Goal: Contribute content: Contribute content

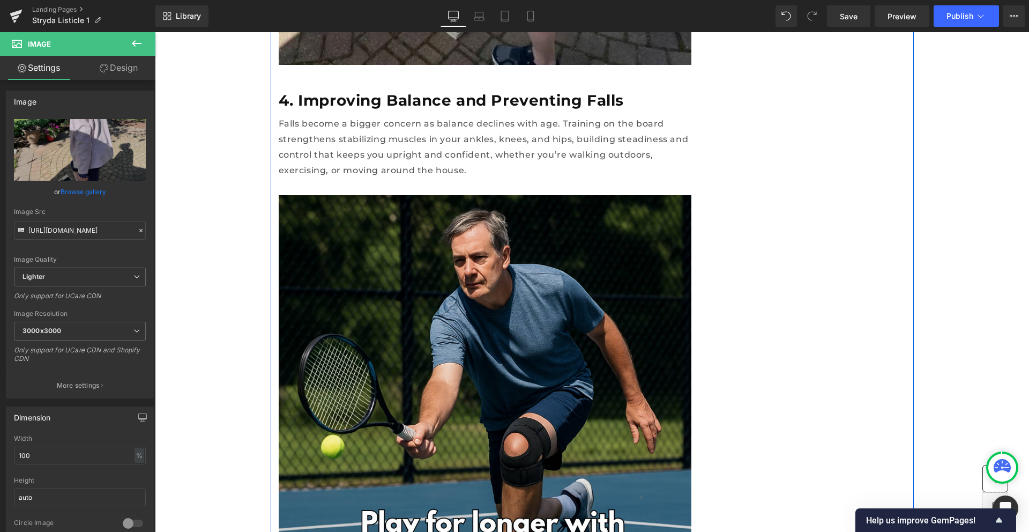
scroll to position [2138, 0]
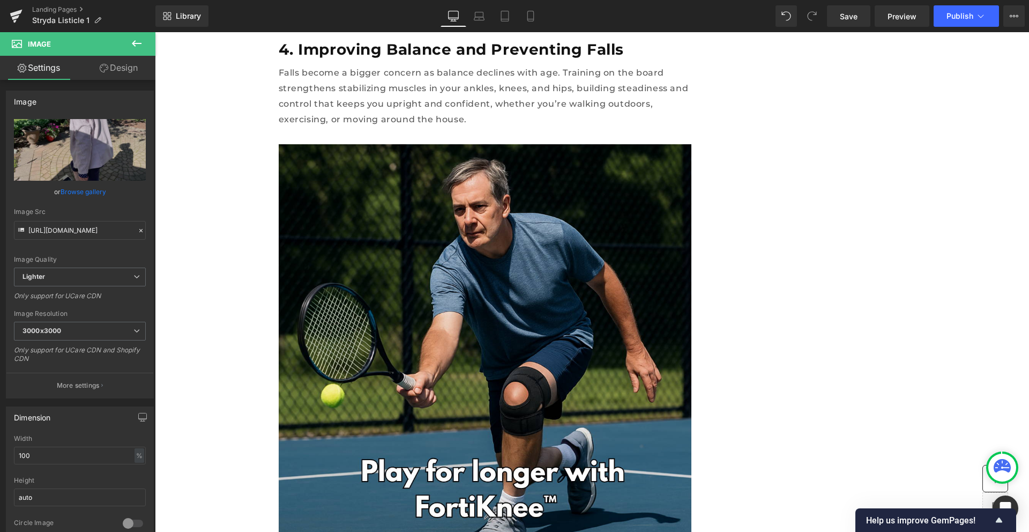
click at [133, 39] on icon at bounding box center [136, 43] width 13 height 13
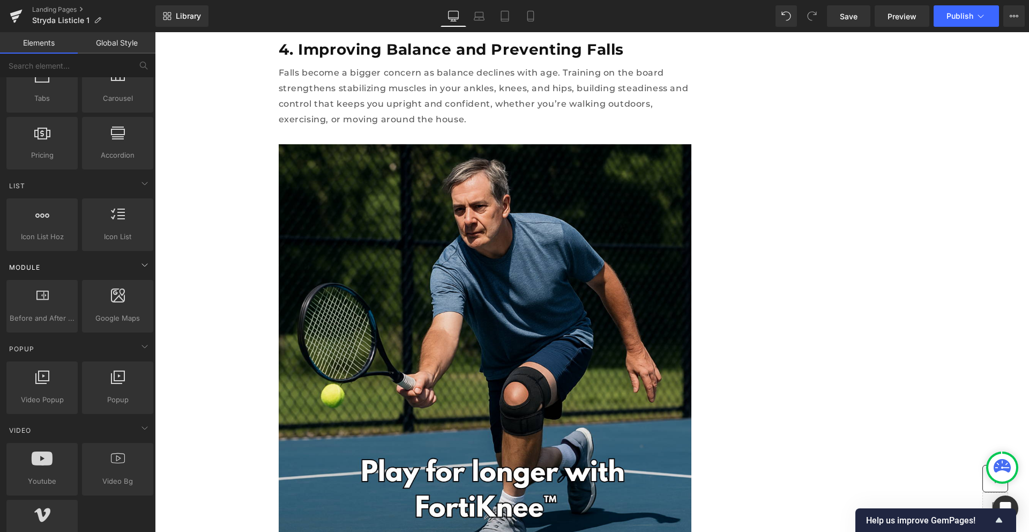
scroll to position [0, 0]
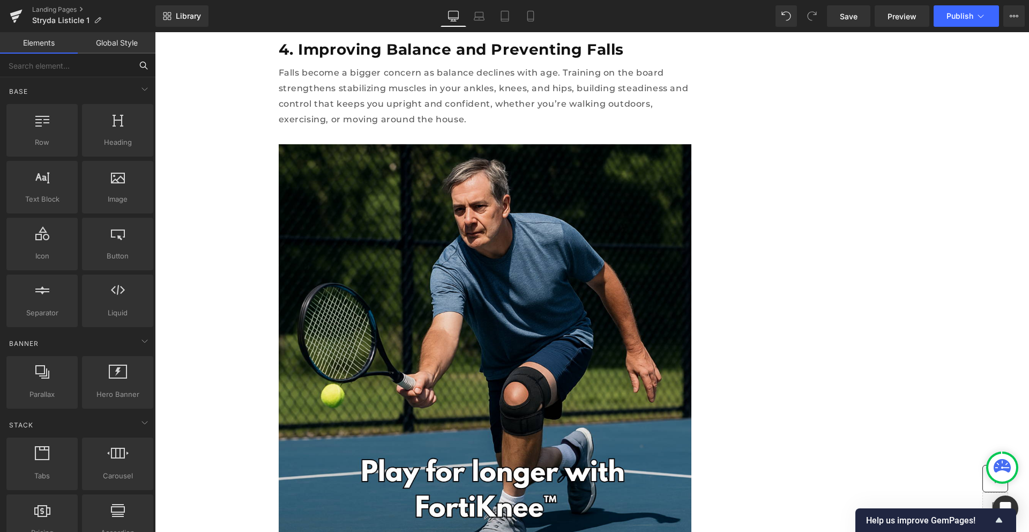
click at [55, 65] on input "text" at bounding box center [66, 66] width 132 height 24
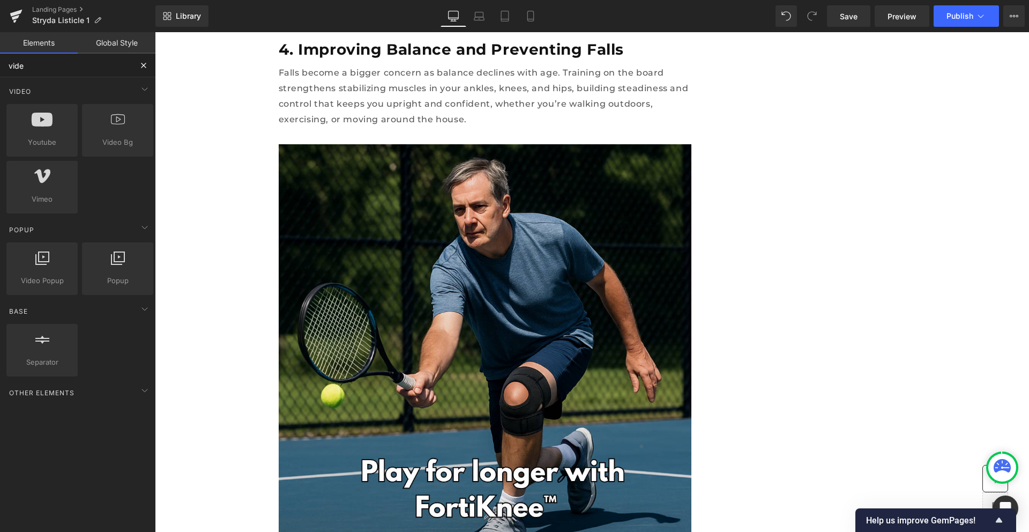
type input "video"
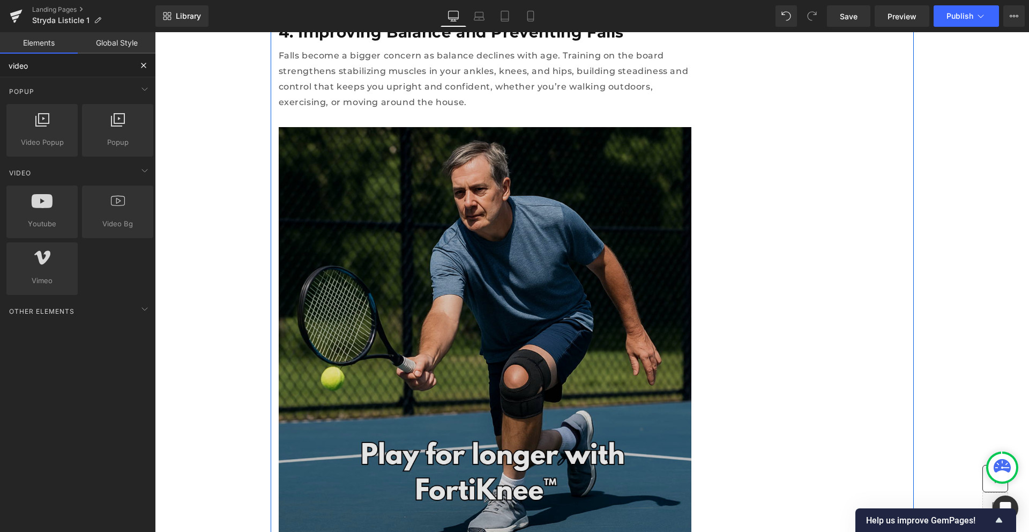
scroll to position [2132, 0]
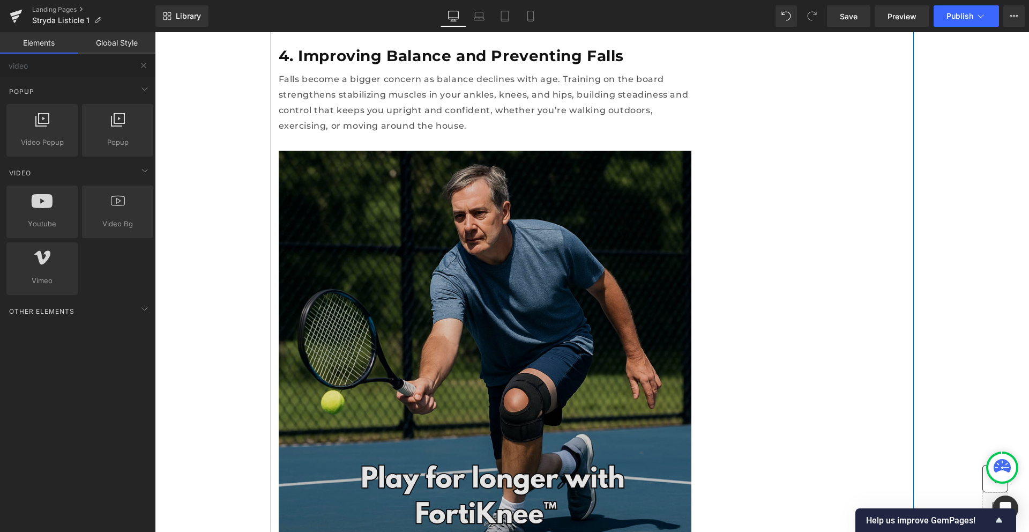
click at [482, 263] on img at bounding box center [485, 357] width 413 height 413
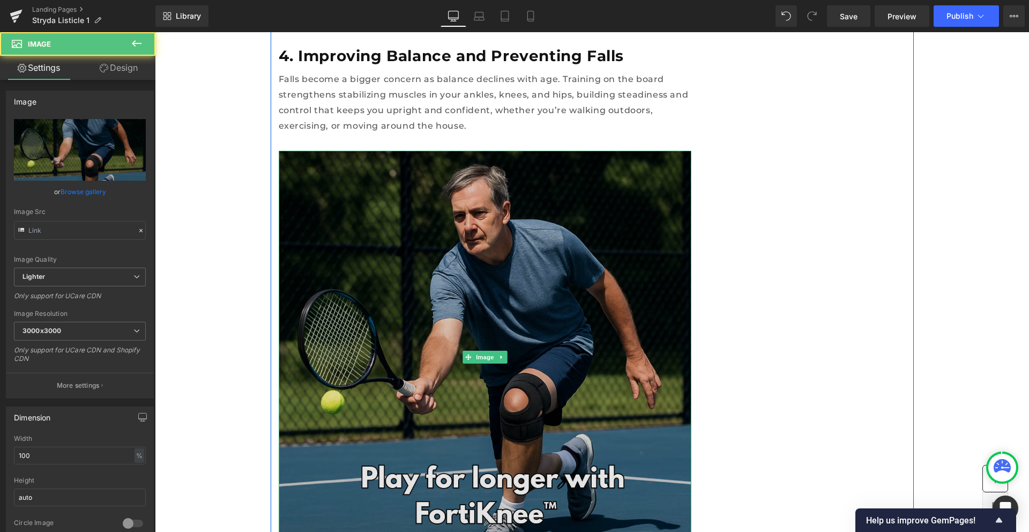
type input "[URL][DOMAIN_NAME]"
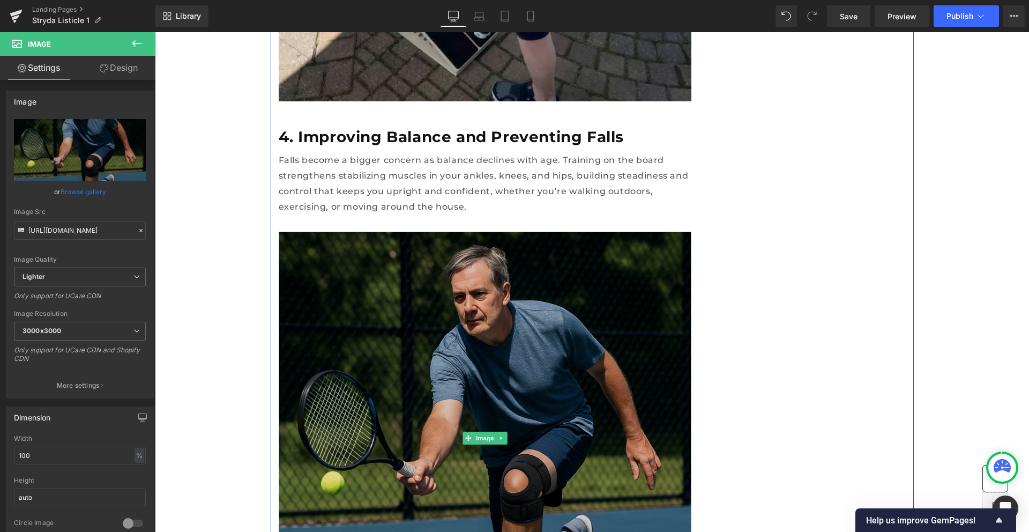
click at [472, 288] on img at bounding box center [485, 438] width 413 height 413
click at [542, 322] on img at bounding box center [485, 438] width 413 height 413
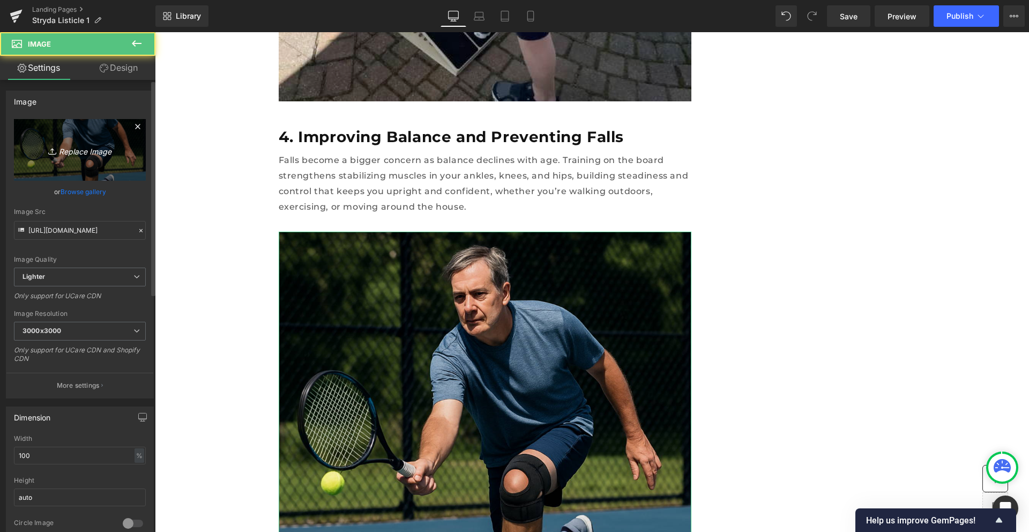
click at [80, 161] on link "Replace Image" at bounding box center [80, 150] width 132 height 62
type input "C:\fakepath\a2-htbubkeccshadb3q.webp"
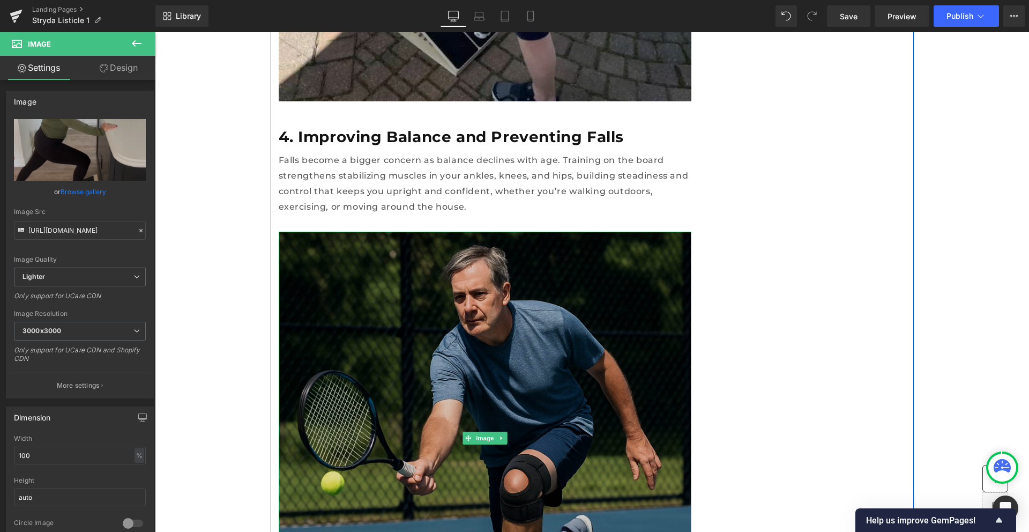
type input "[URL][DOMAIN_NAME]"
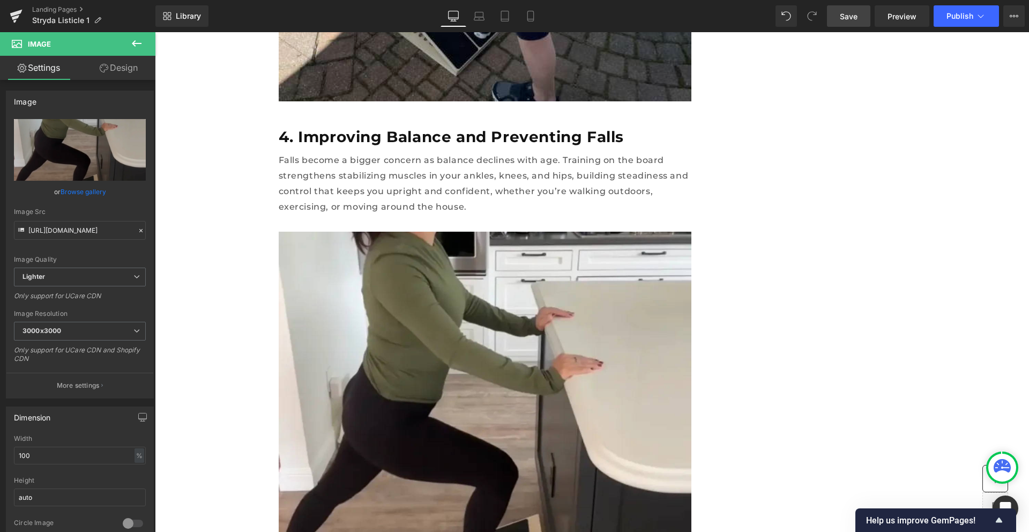
drag, startPoint x: 848, startPoint y: 20, endPoint x: 290, endPoint y: 170, distance: 577.9
click at [848, 20] on span "Save" at bounding box center [849, 16] width 18 height 11
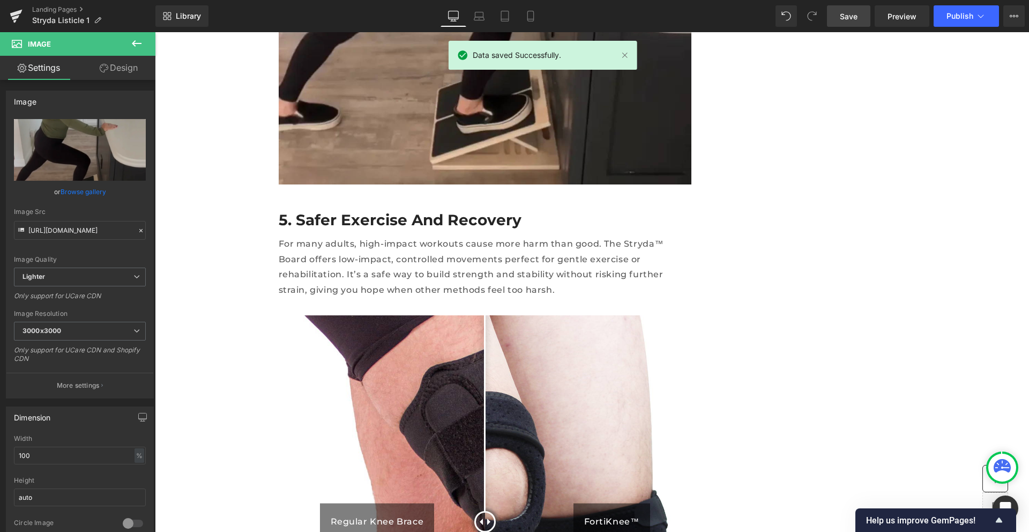
scroll to position [2602, 0]
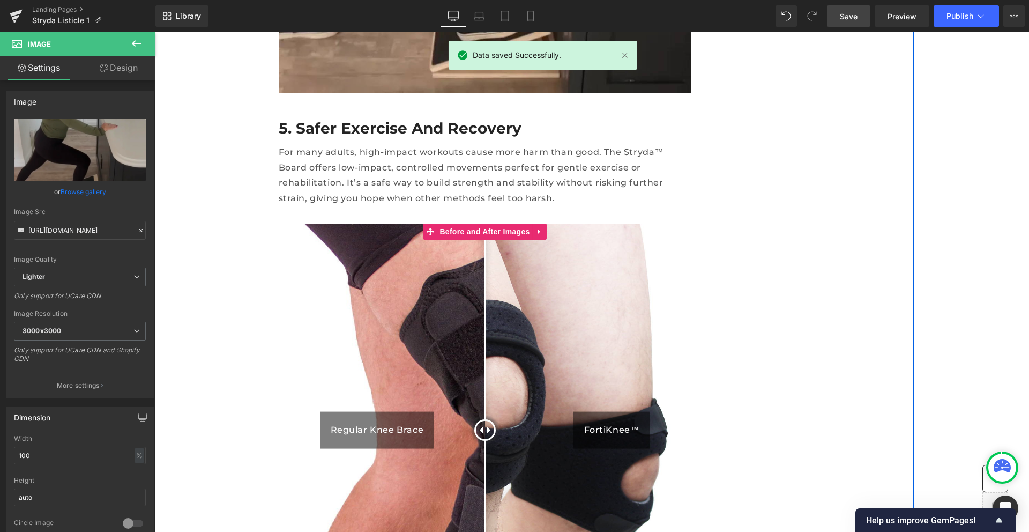
click at [609, 282] on img at bounding box center [485, 430] width 413 height 413
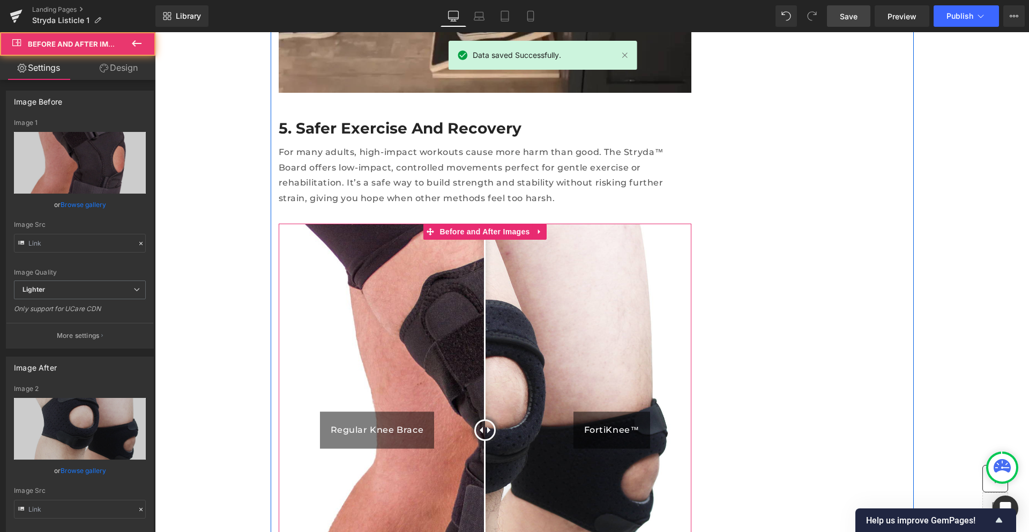
type input "[URL][DOMAIN_NAME]"
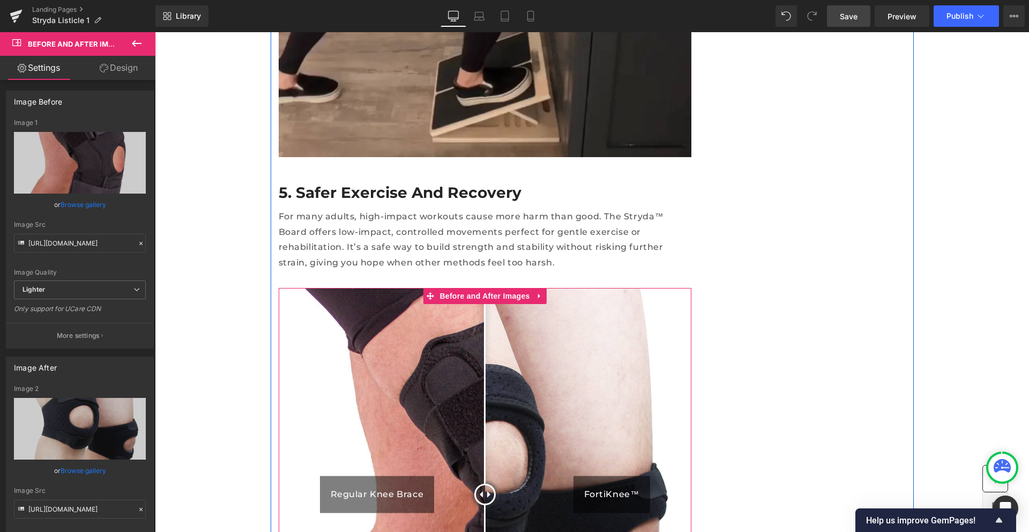
scroll to position [2592, 0]
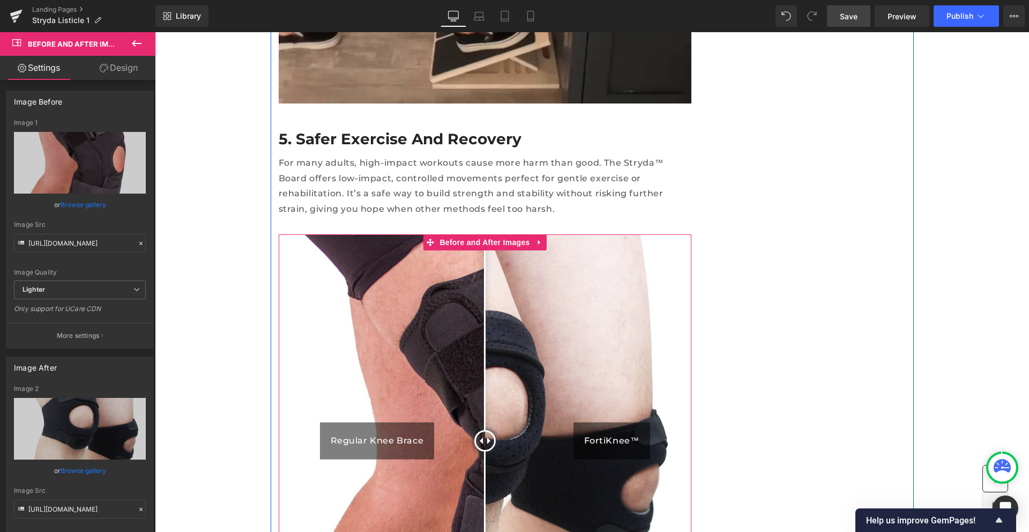
click at [674, 234] on img at bounding box center [485, 440] width 413 height 413
click at [634, 301] on img at bounding box center [485, 440] width 413 height 413
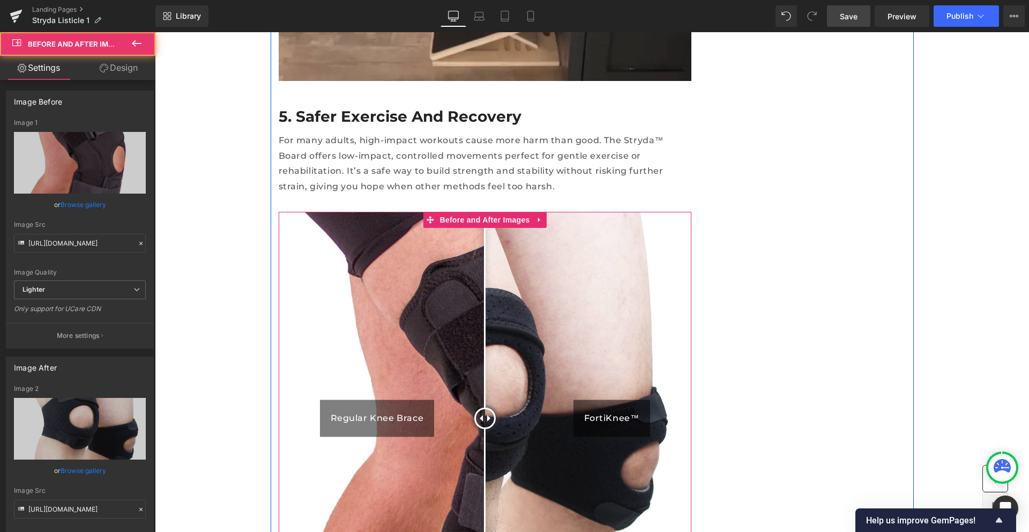
scroll to position [2631, 0]
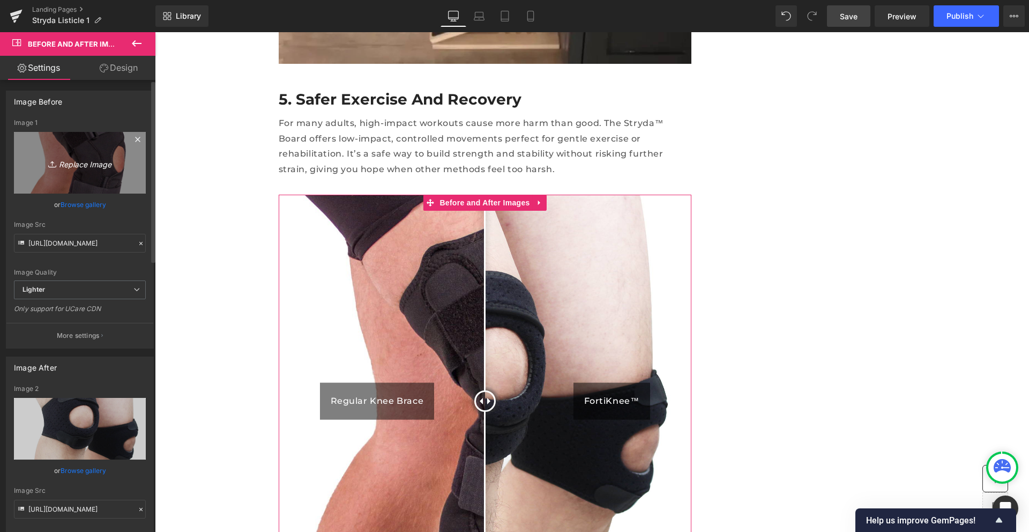
click at [92, 164] on icon "Replace Image" at bounding box center [80, 162] width 86 height 13
type input "C:\fakepath\Screen Shot [DATE] 9.28.04 PM.png"
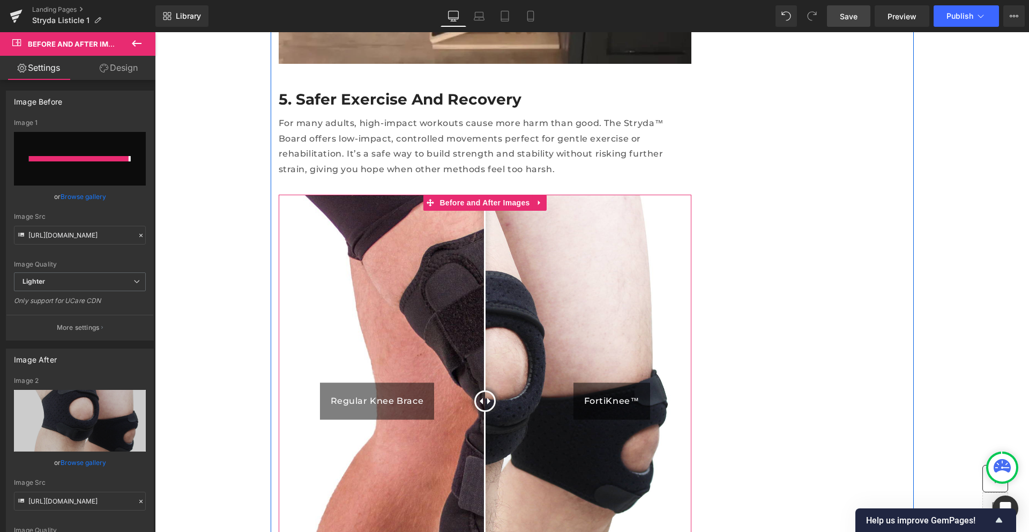
type input "[URL][DOMAIN_NAME]"
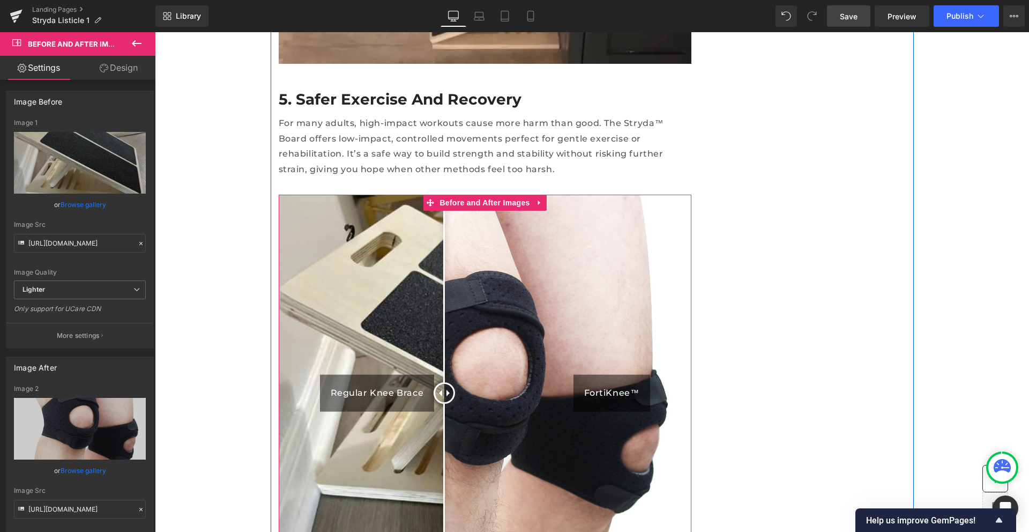
drag, startPoint x: 483, startPoint y: 318, endPoint x: 440, endPoint y: 346, distance: 51.1
click at [440, 382] on div at bounding box center [444, 392] width 21 height 21
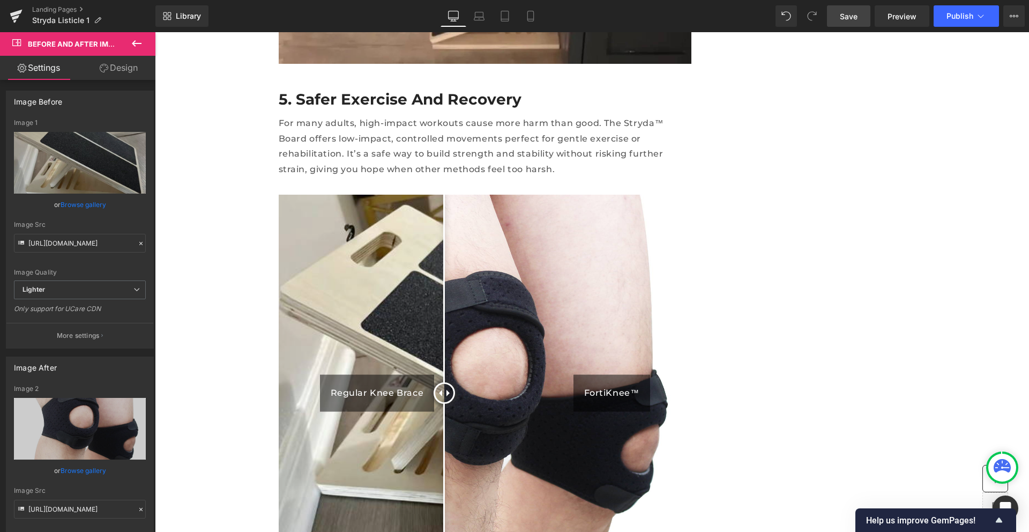
click at [129, 35] on button at bounding box center [137, 44] width 38 height 24
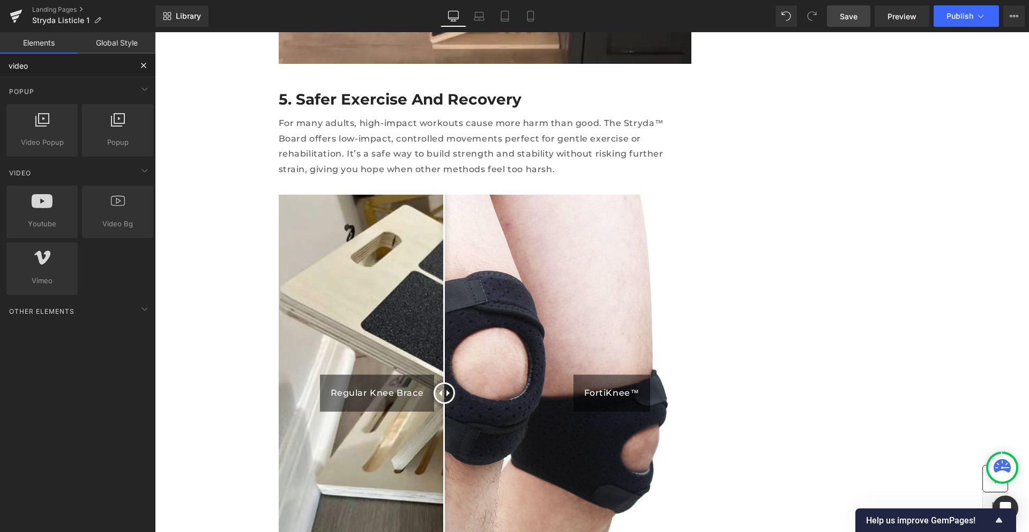
click at [46, 70] on input "video" at bounding box center [66, 66] width 132 height 24
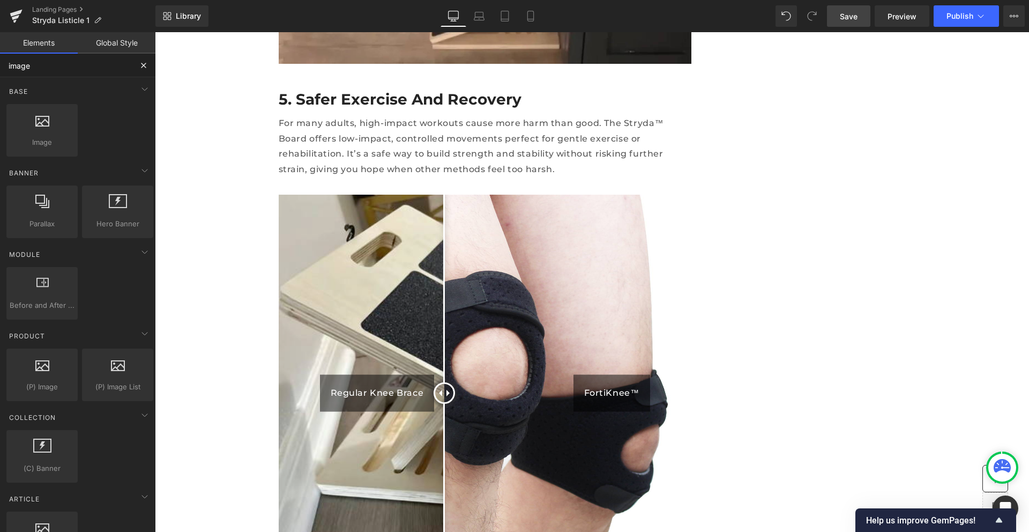
type input "image"
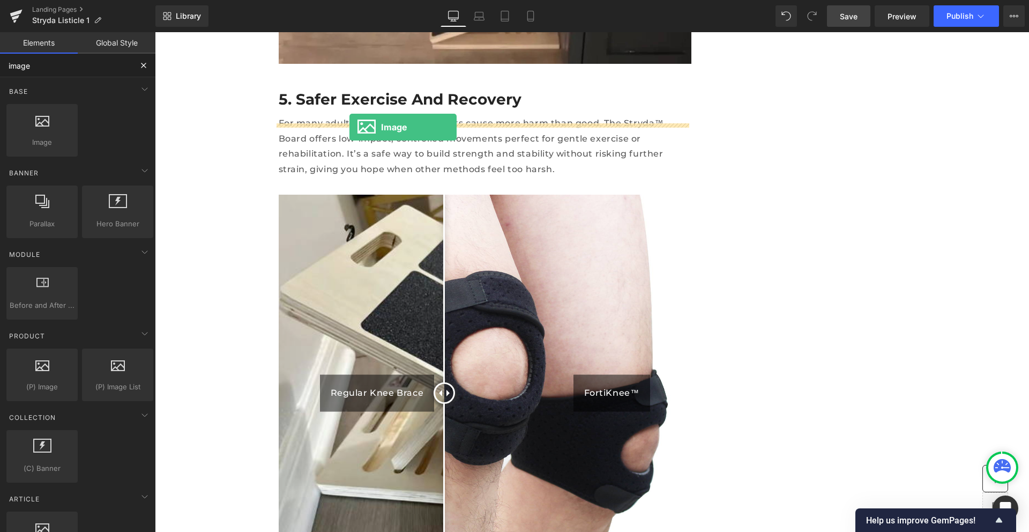
drag, startPoint x: 183, startPoint y: 162, endPoint x: 349, endPoint y: 127, distance: 170.4
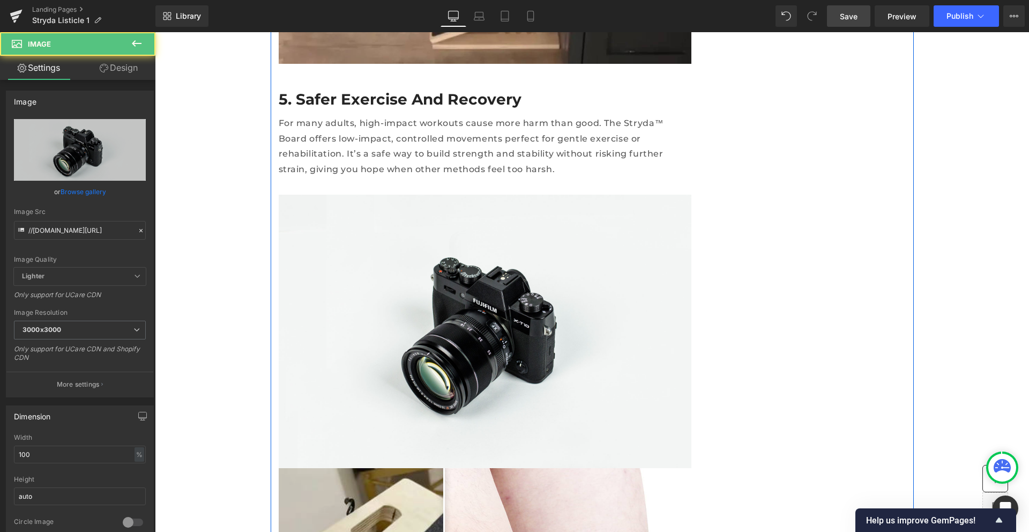
scroll to position [2772, 0]
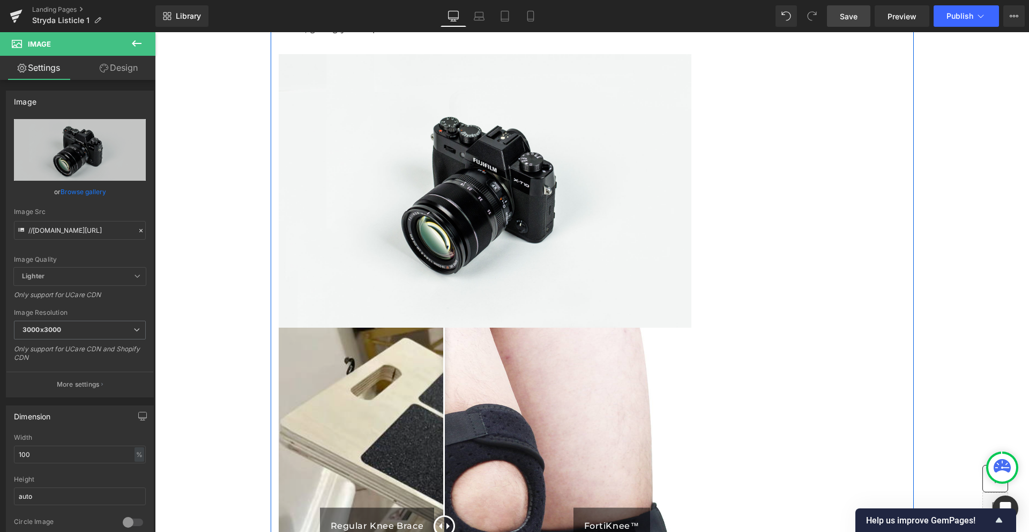
click at [508, 327] on img at bounding box center [485, 533] width 413 height 413
click at [587, 327] on img at bounding box center [485, 533] width 413 height 413
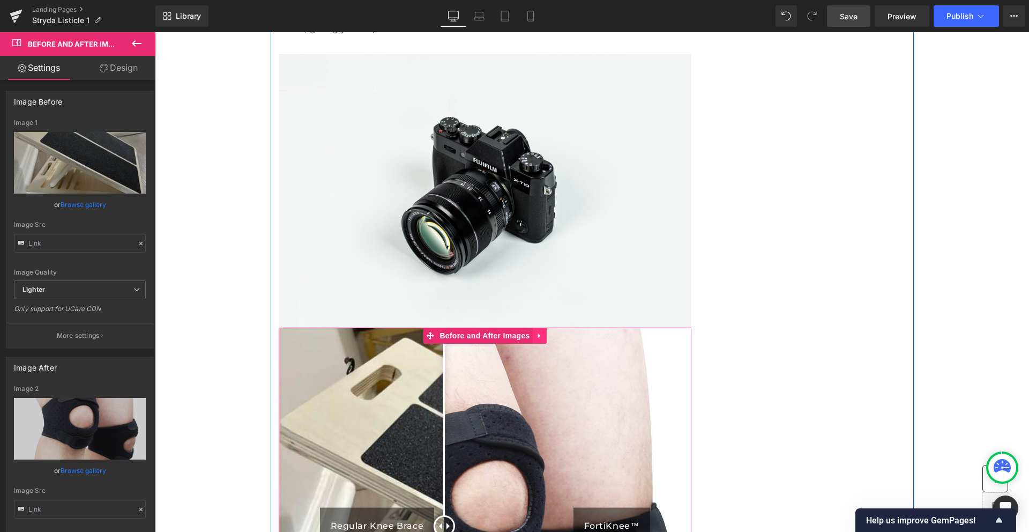
type input "[URL][DOMAIN_NAME]"
click at [536, 332] on icon at bounding box center [540, 336] width 8 height 8
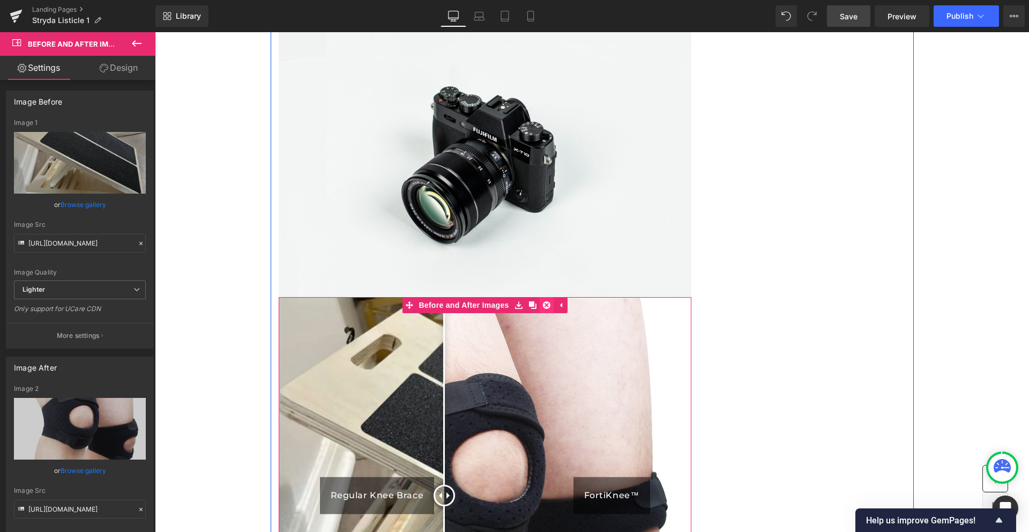
click at [543, 301] on icon at bounding box center [547, 305] width 8 height 8
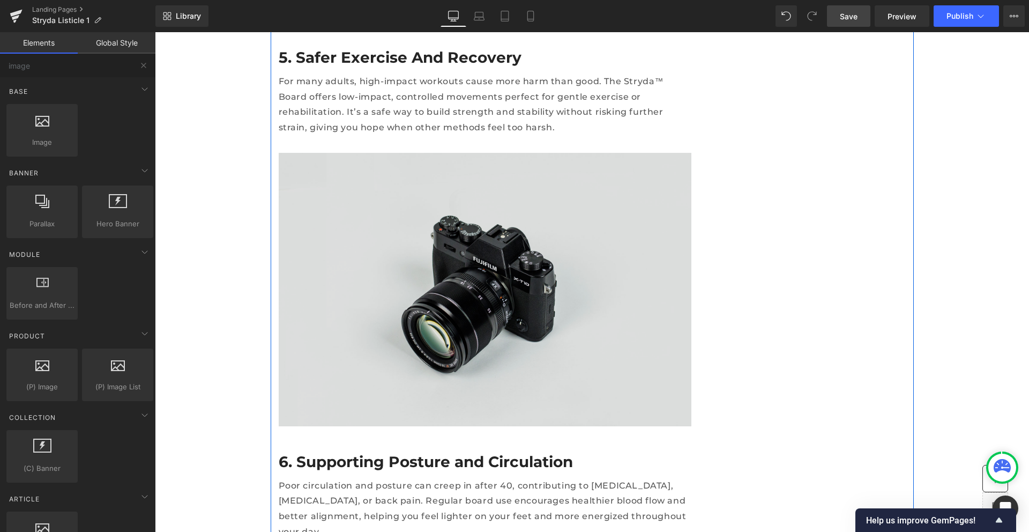
scroll to position [2666, 0]
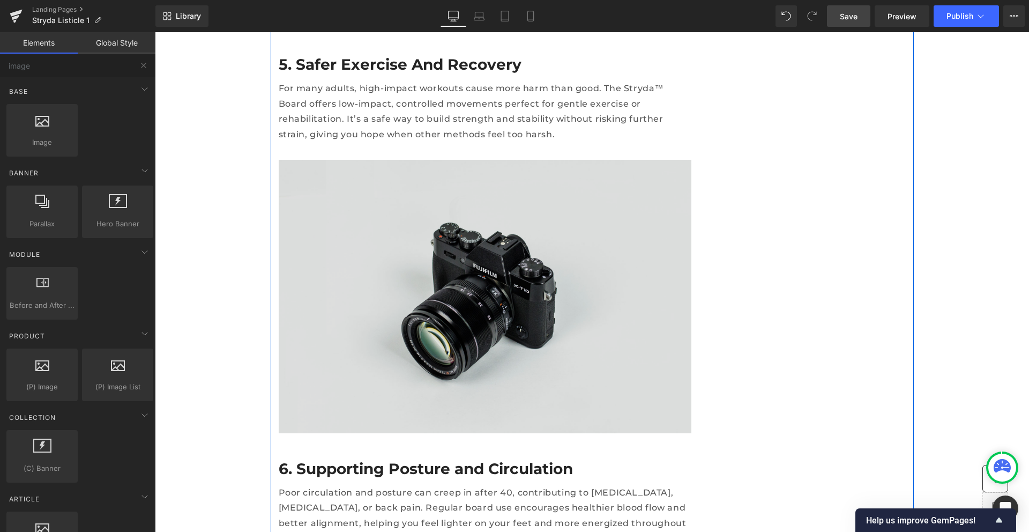
click at [467, 206] on img at bounding box center [485, 296] width 413 height 273
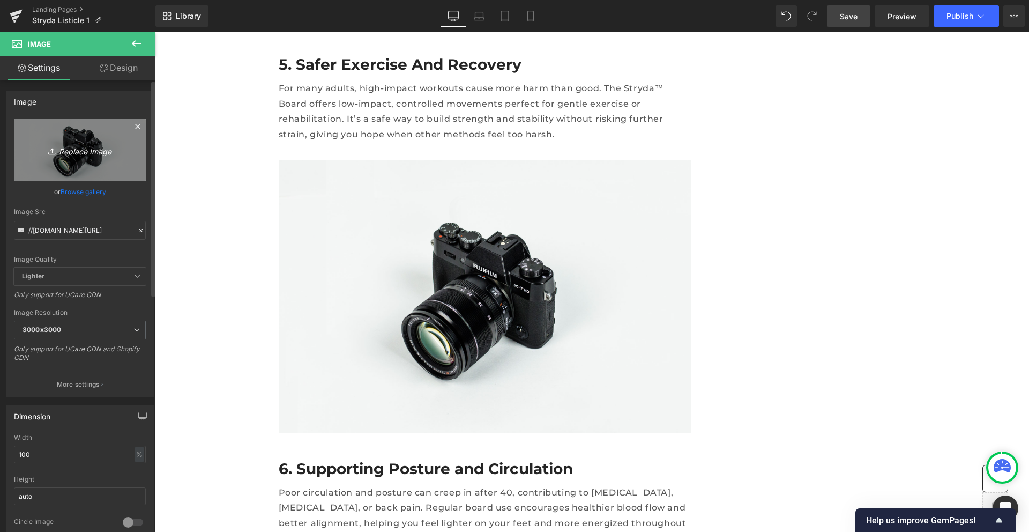
click at [82, 150] on icon "Replace Image" at bounding box center [80, 149] width 86 height 13
type input "C:\fakepath\Screen Shot [DATE] 9.28.04 PM.png"
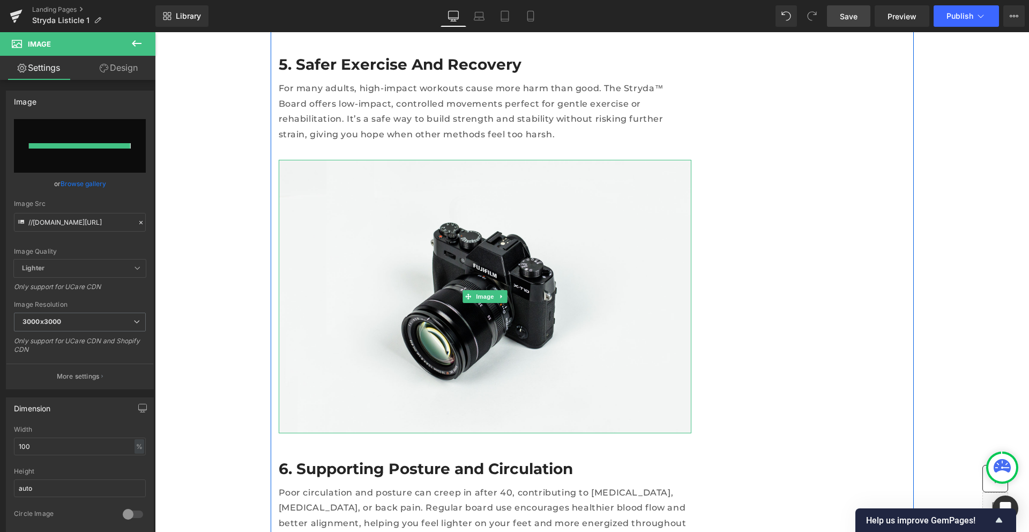
type input "[URL][DOMAIN_NAME]"
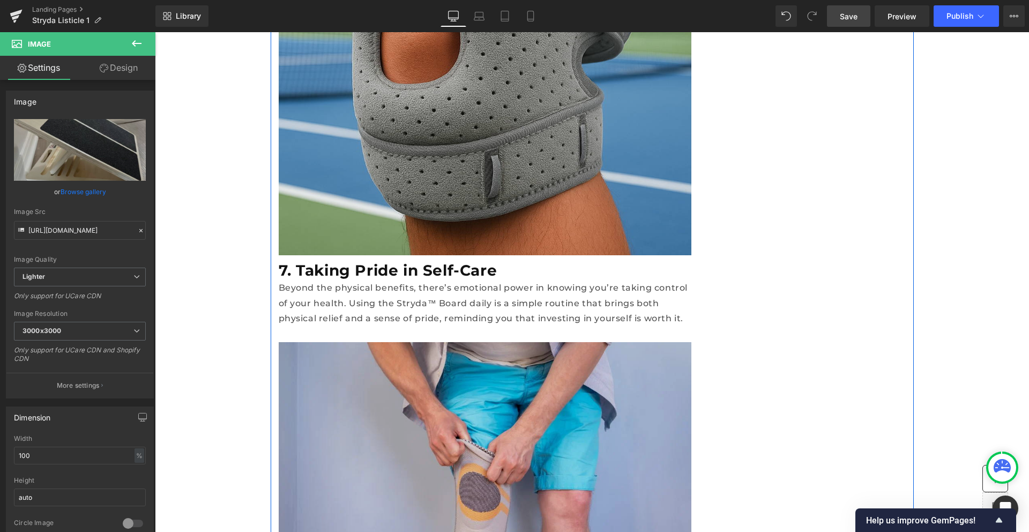
scroll to position [3591, 0]
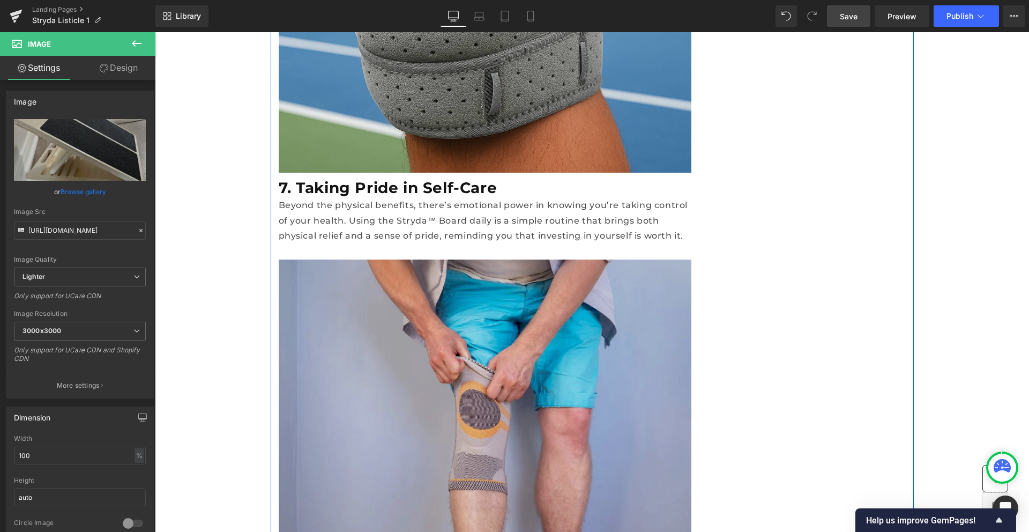
click at [422, 274] on img at bounding box center [485, 396] width 413 height 275
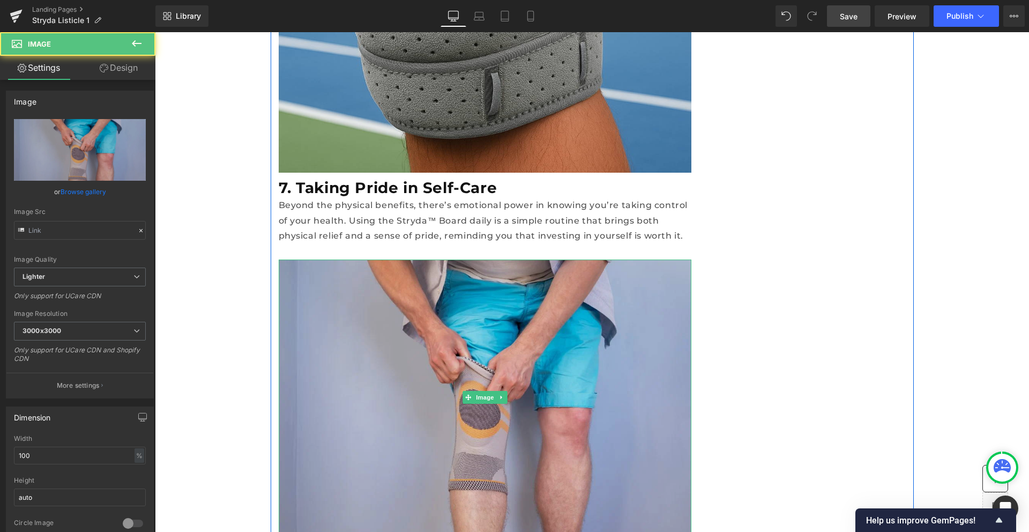
type input "[URL][DOMAIN_NAME]"
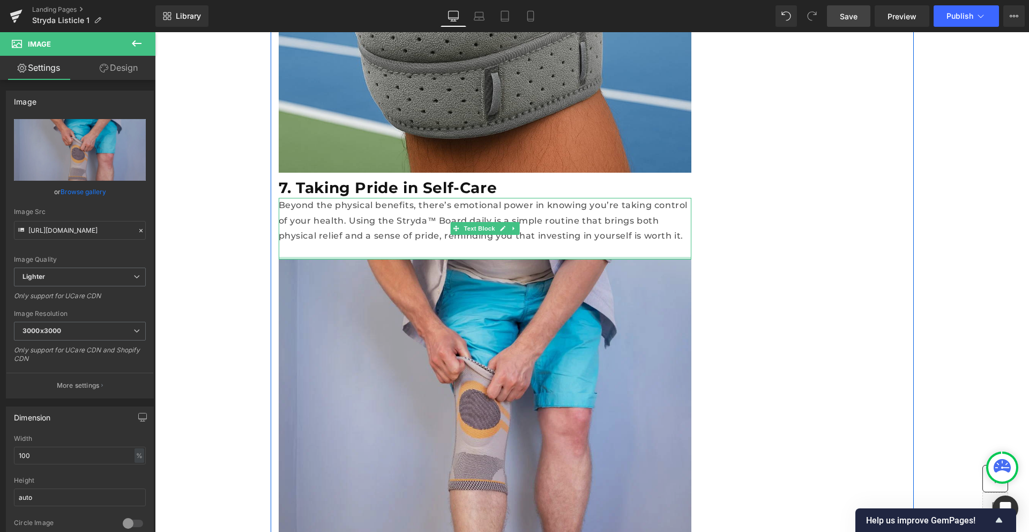
click at [575, 270] on img at bounding box center [485, 396] width 413 height 275
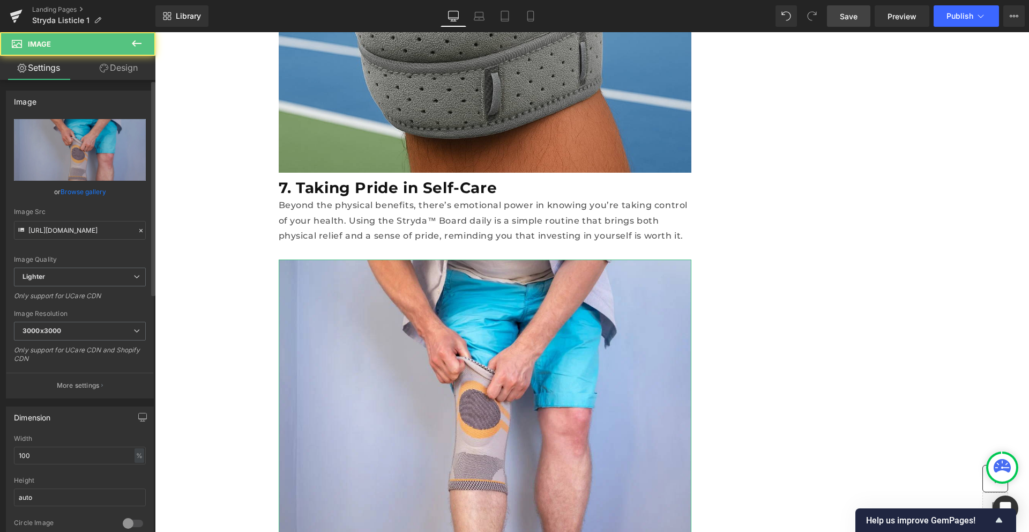
click at [142, 175] on div "[URL][DOMAIN_NAME] Replace Image Upload image or Browse gallery Image Src [URL]…" at bounding box center [79, 258] width 147 height 279
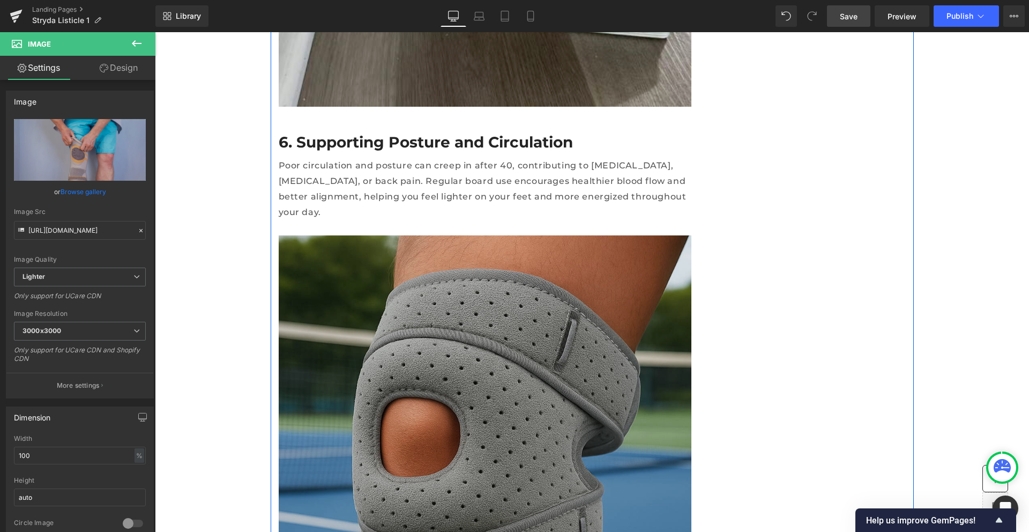
scroll to position [3140, 0]
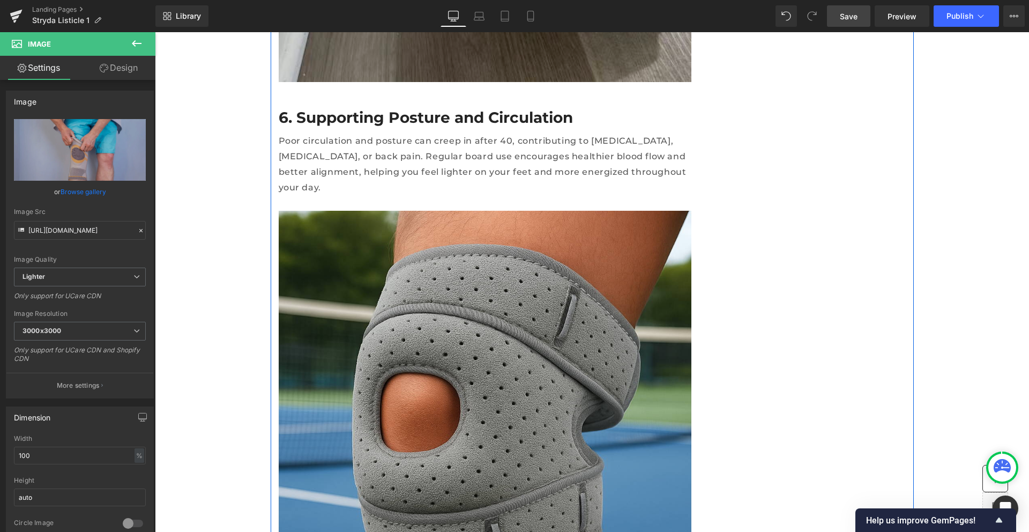
click at [479, 332] on div "Image" at bounding box center [485, 417] width 413 height 413
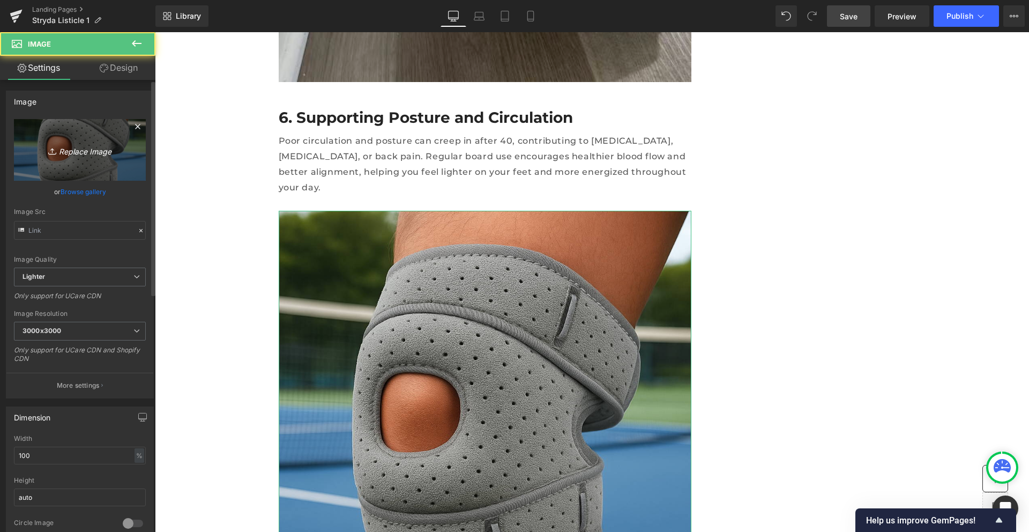
type input "[URL][DOMAIN_NAME][DATE]"
click at [105, 151] on icon "Replace Image" at bounding box center [80, 149] width 86 height 13
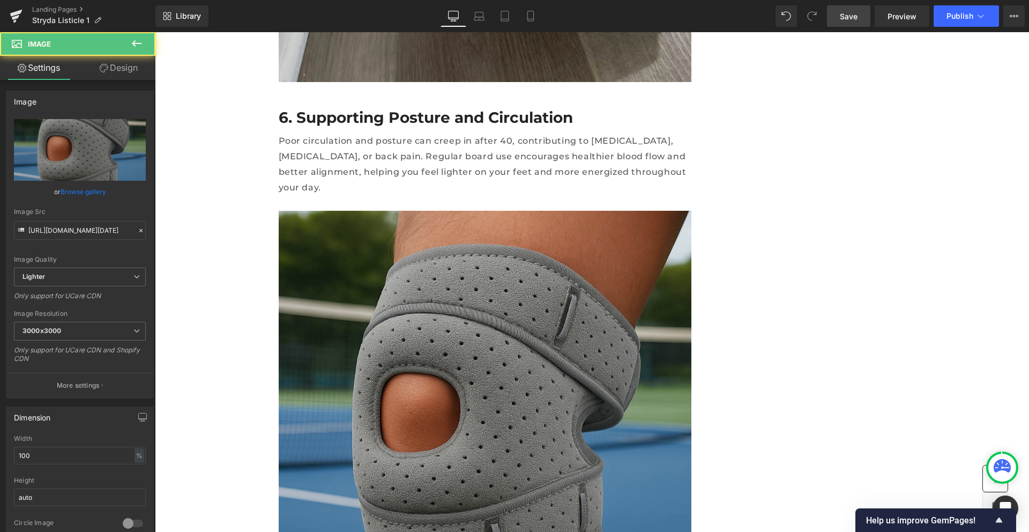
click at [417, 296] on img at bounding box center [485, 417] width 413 height 413
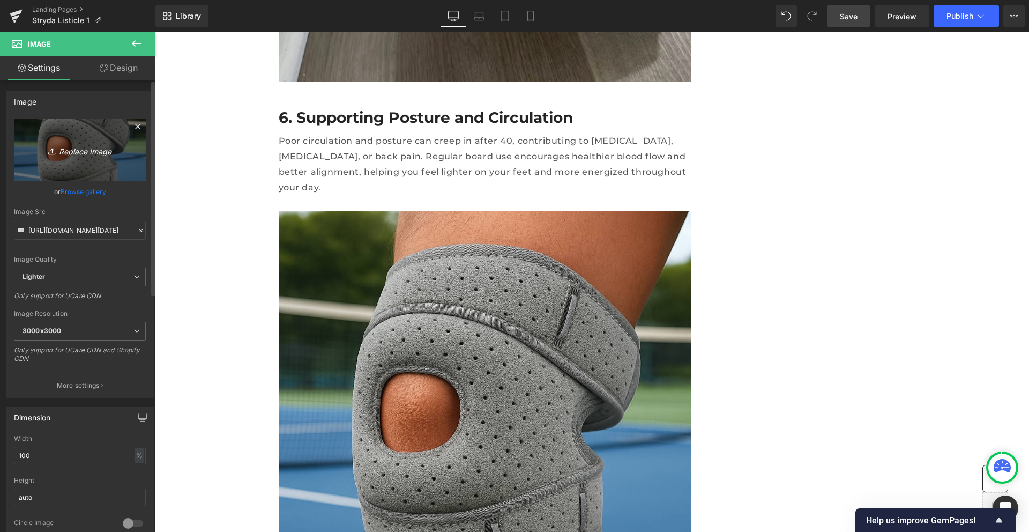
click at [86, 157] on link "Replace Image" at bounding box center [80, 150] width 132 height 62
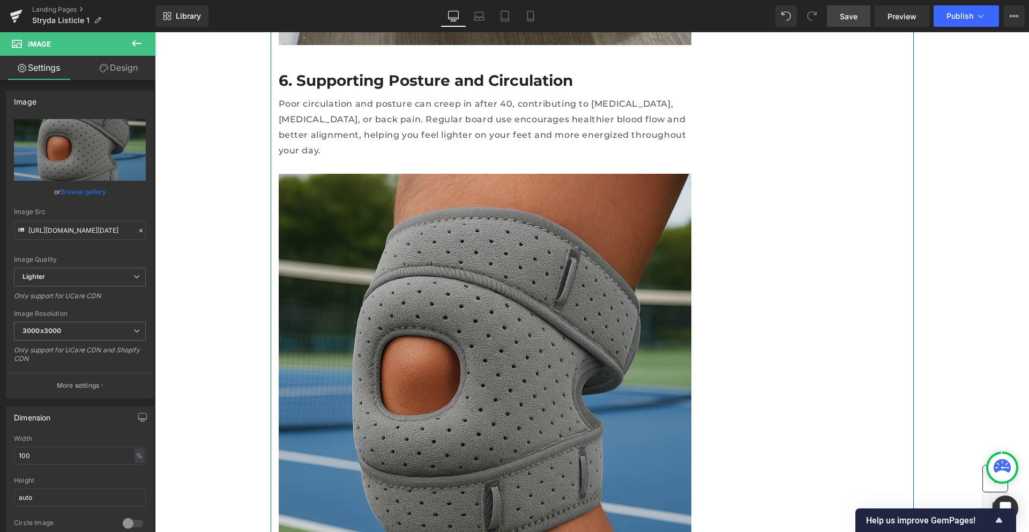
scroll to position [3226, 0]
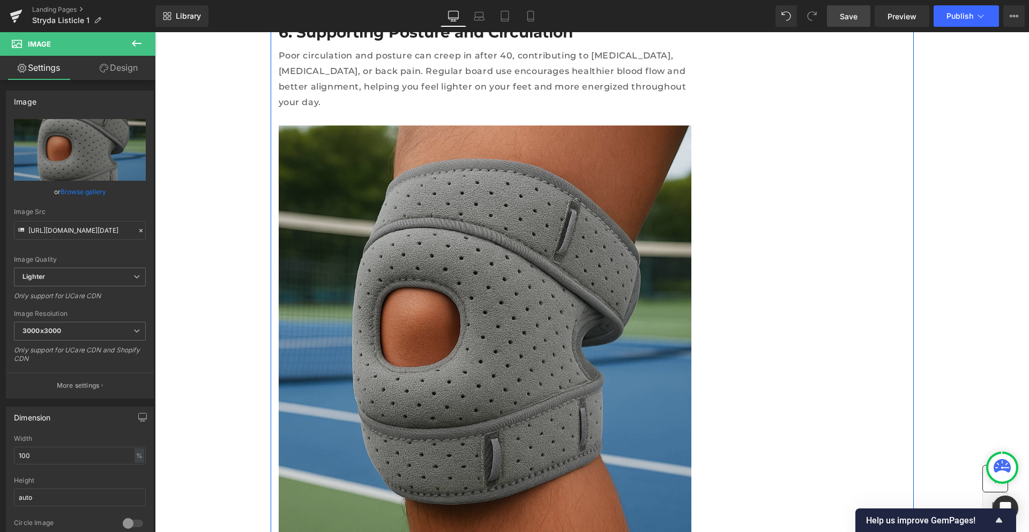
click at [517, 187] on img at bounding box center [485, 331] width 413 height 413
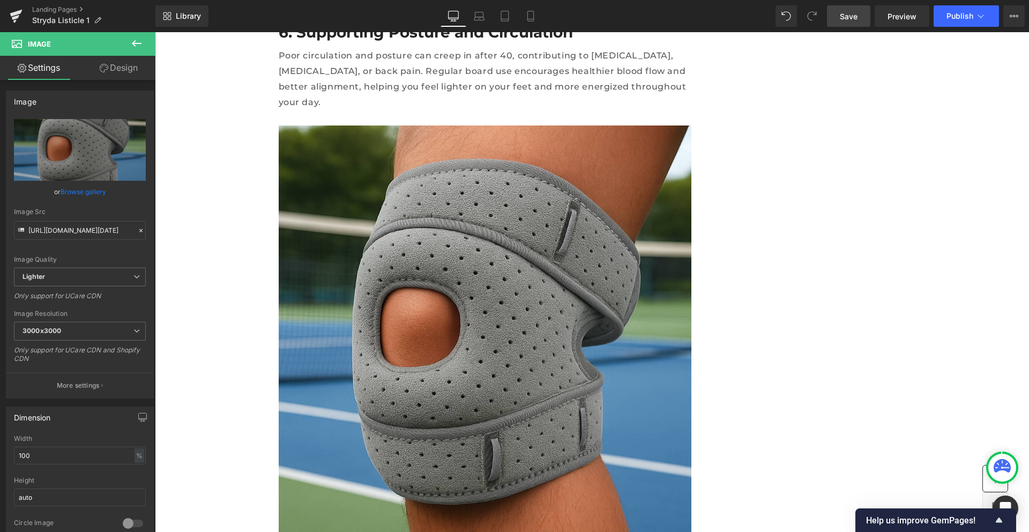
click at [137, 40] on icon at bounding box center [136, 43] width 13 height 13
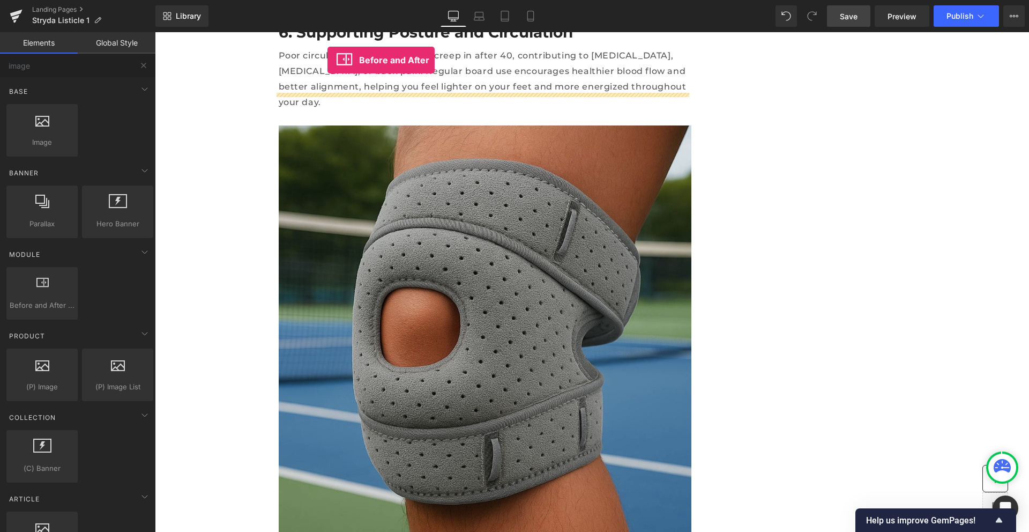
scroll to position [3161, 0]
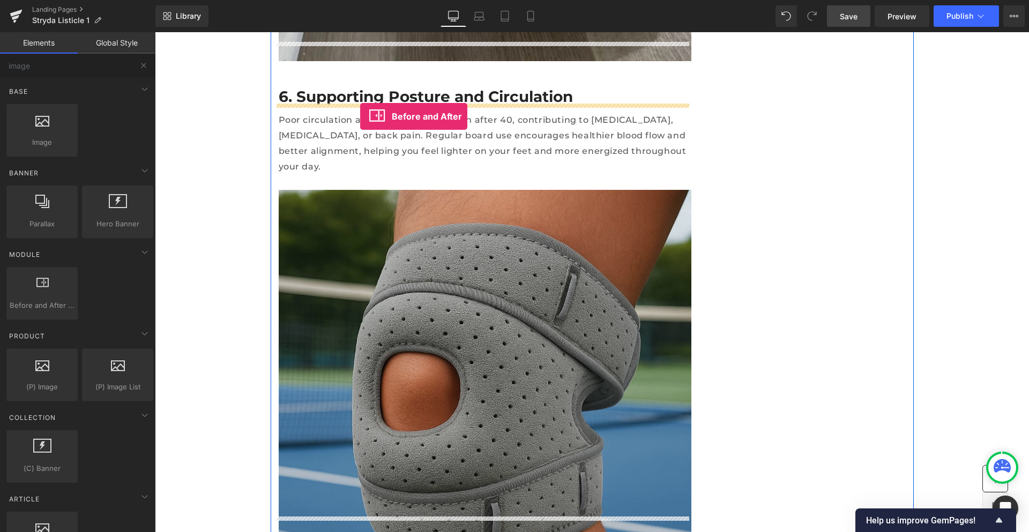
drag, startPoint x: 204, startPoint y: 311, endPoint x: 360, endPoint y: 116, distance: 250.1
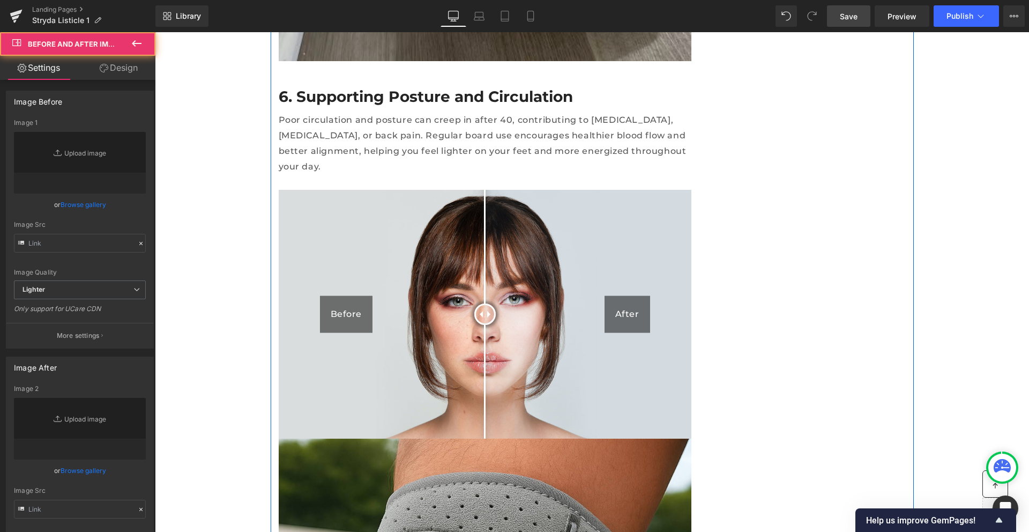
type input "[URL][DOMAIN_NAME]"
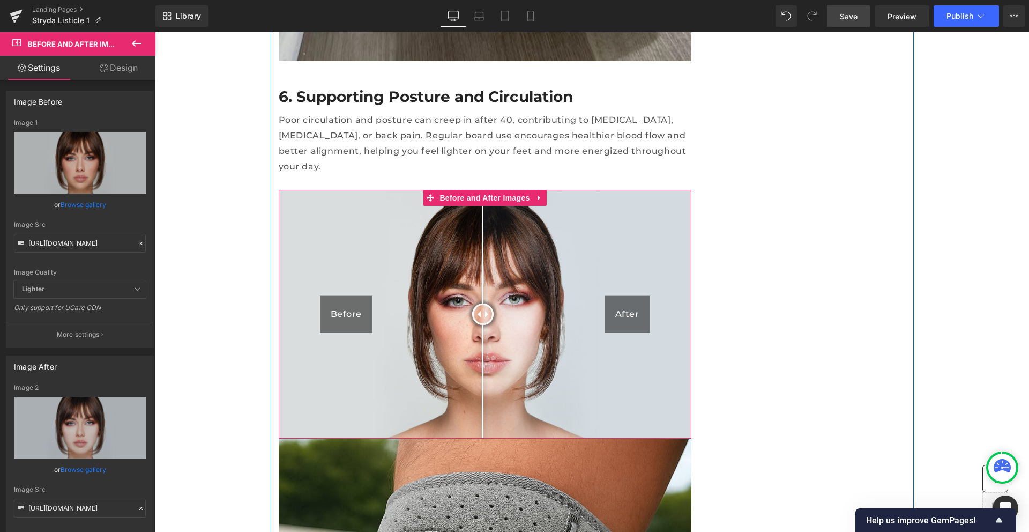
drag, startPoint x: 484, startPoint y: 228, endPoint x: 482, endPoint y: 248, distance: 20.4
click at [482, 303] on div at bounding box center [482, 313] width 21 height 21
click at [346, 296] on div "Before" at bounding box center [346, 314] width 53 height 37
click at [351, 296] on div "Before" at bounding box center [346, 314] width 53 height 37
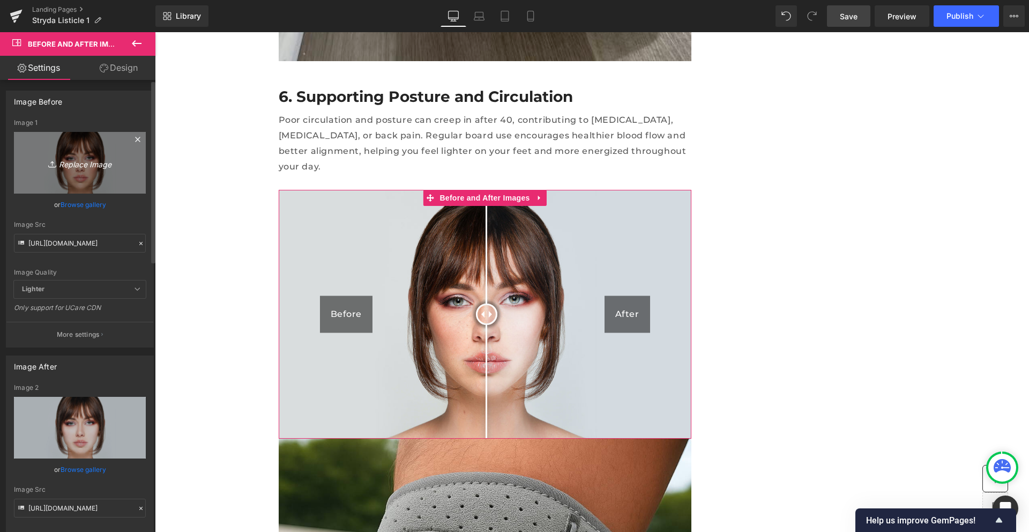
click at [76, 169] on icon "Replace Image" at bounding box center [80, 162] width 86 height 13
type input "C:\fakepath\712VbZ3Bo3L.jpg"
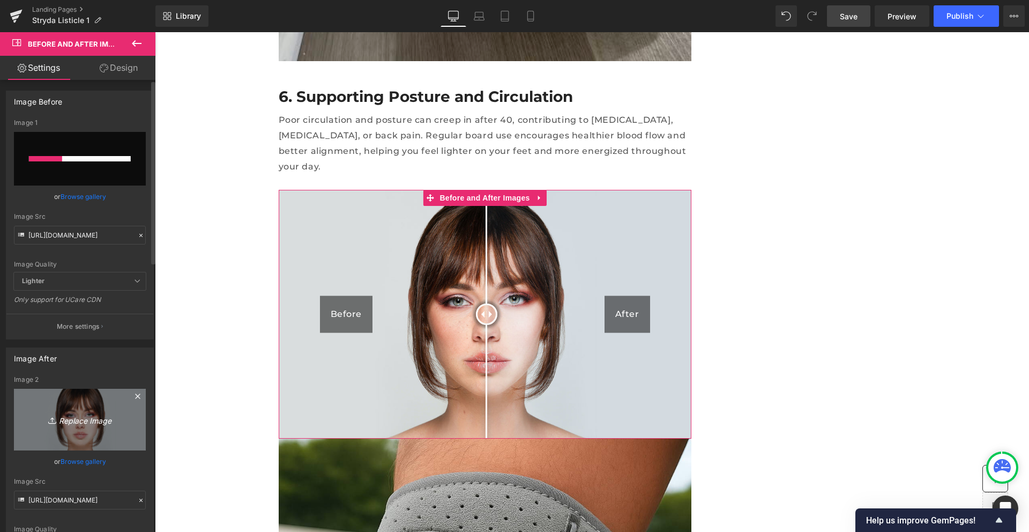
click at [78, 422] on icon "Replace Image" at bounding box center [80, 419] width 86 height 13
type input "[URL][DOMAIN_NAME]"
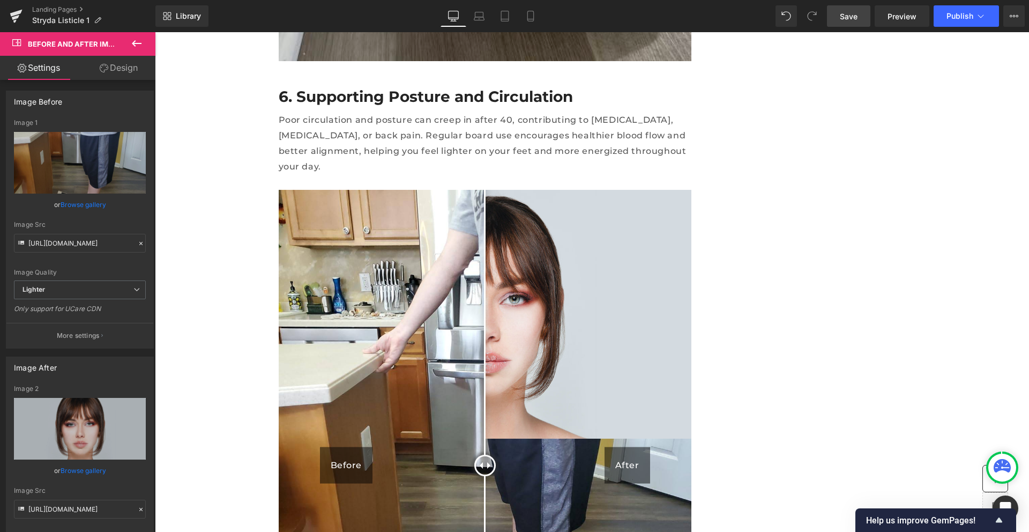
type input "C:\fakepath\6012e3eea9496df5305eb273_leg-circuit.jpg"
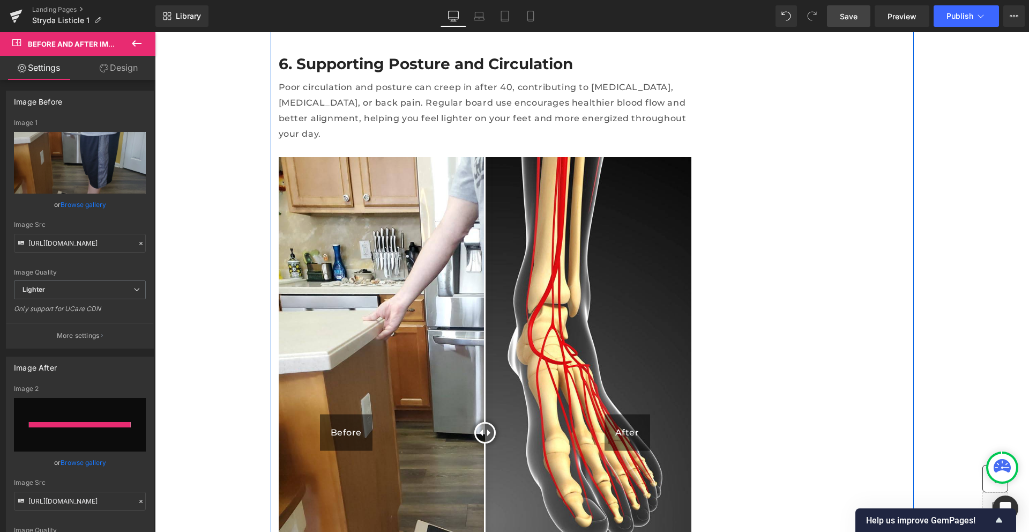
type input "[URL][DOMAIN_NAME]"
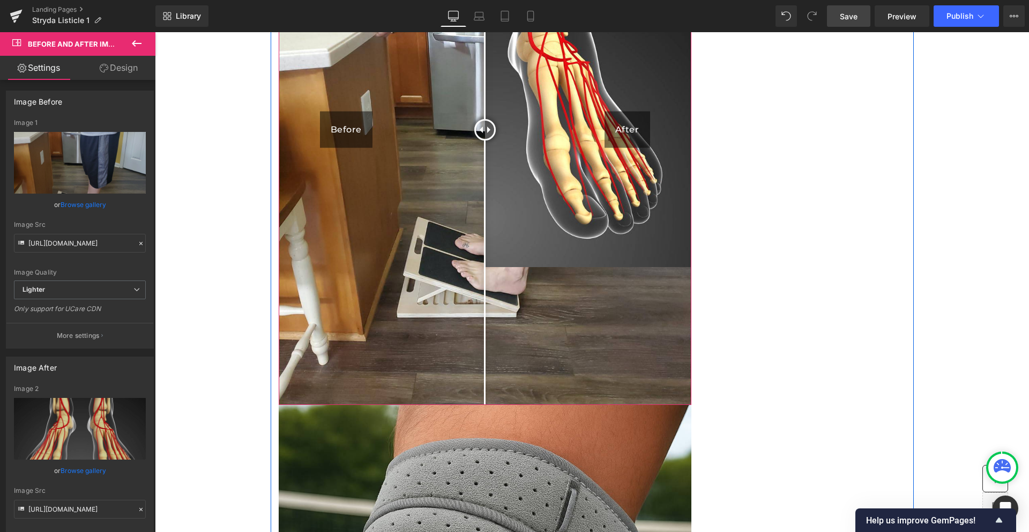
scroll to position [3502, 0]
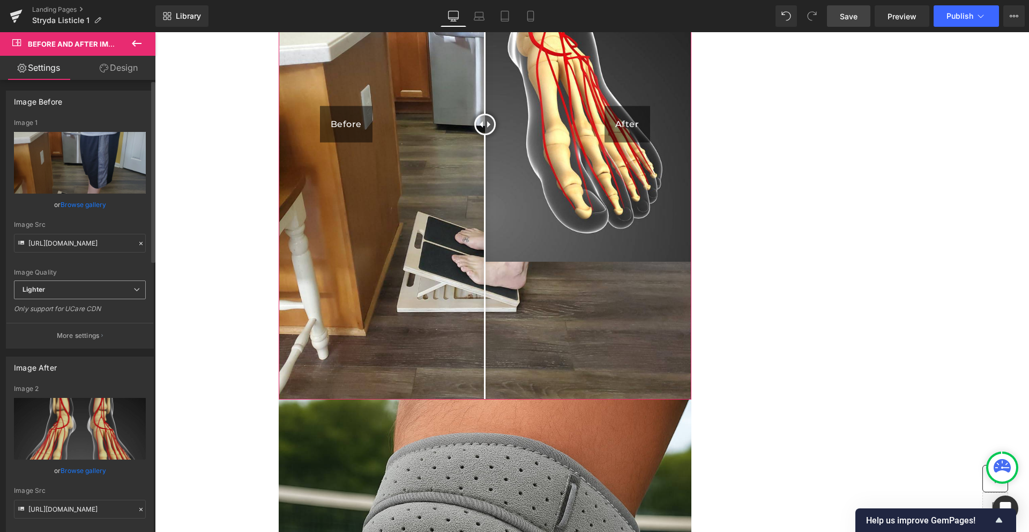
click at [70, 286] on span "Lighter" at bounding box center [80, 289] width 132 height 19
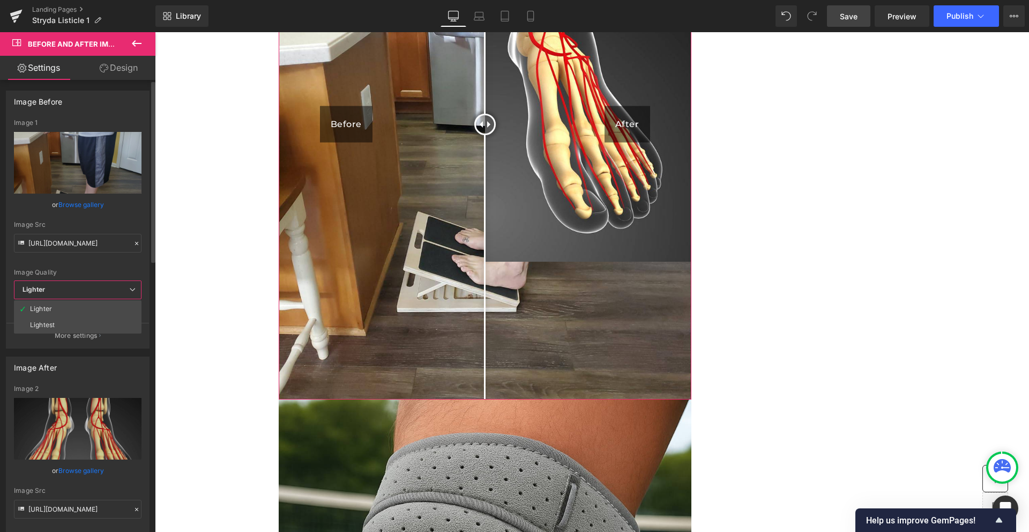
click at [70, 286] on span "Lighter" at bounding box center [78, 289] width 128 height 19
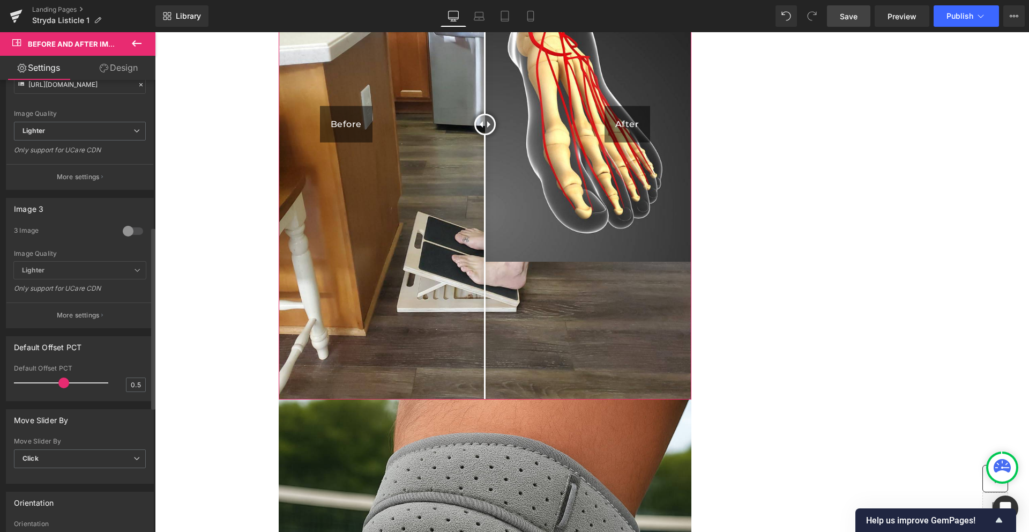
scroll to position [0, 0]
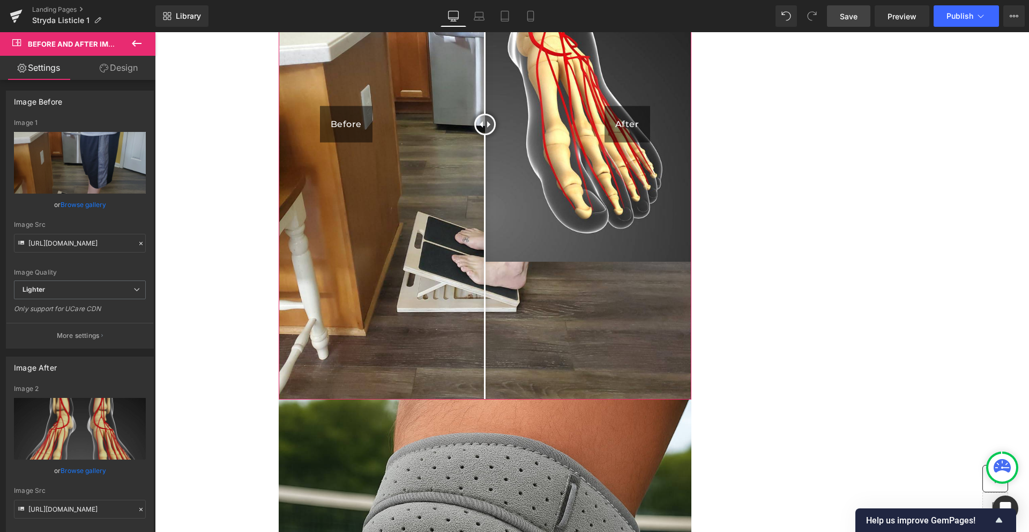
click at [110, 71] on link "Design" at bounding box center [119, 68] width 78 height 24
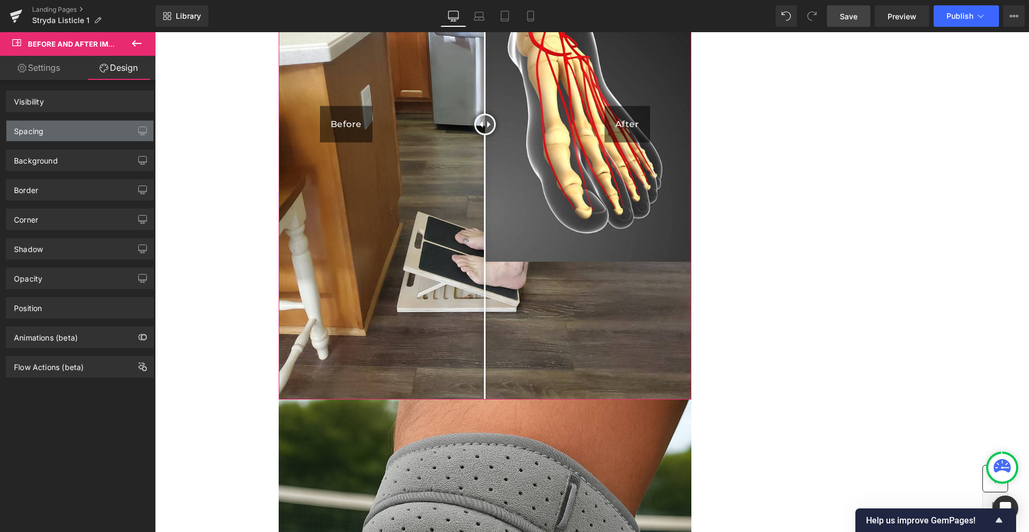
click at [64, 138] on div "Spacing" at bounding box center [79, 131] width 147 height 20
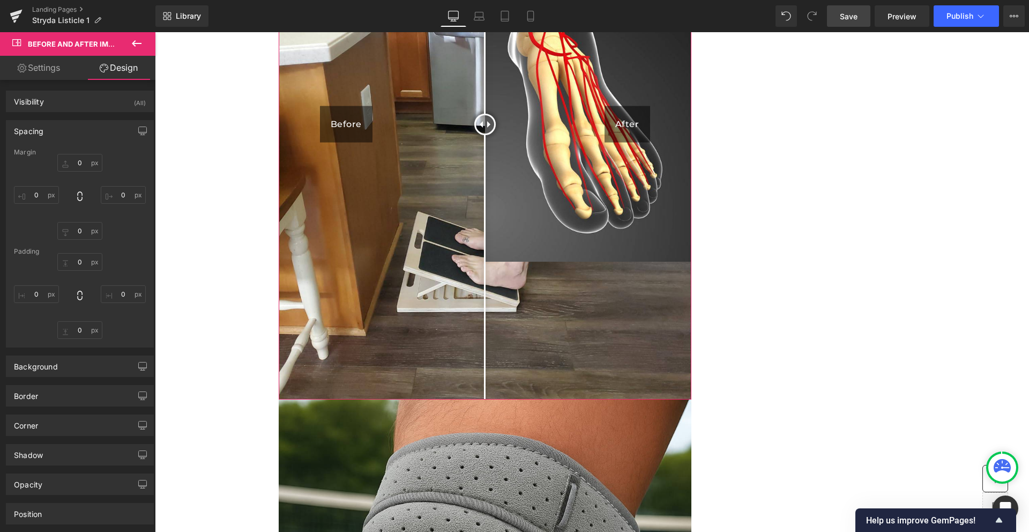
click at [64, 138] on div "Spacing" at bounding box center [79, 131] width 147 height 20
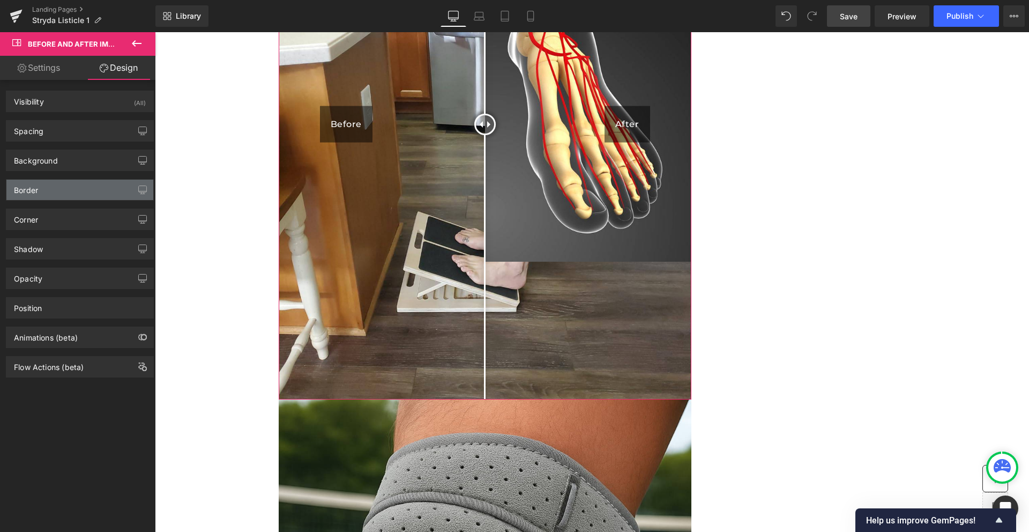
click at [76, 195] on div "Border" at bounding box center [79, 190] width 147 height 20
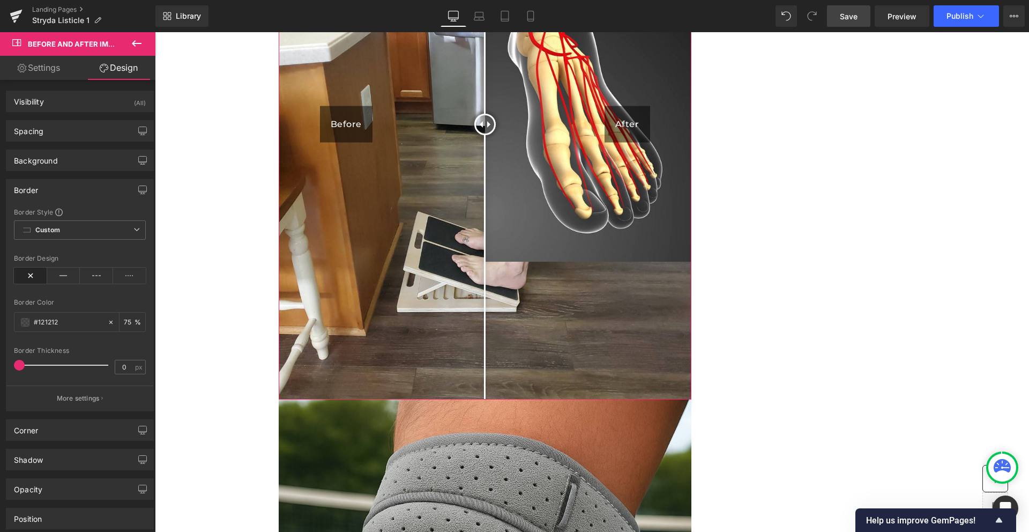
click at [76, 195] on div "Border" at bounding box center [79, 190] width 147 height 20
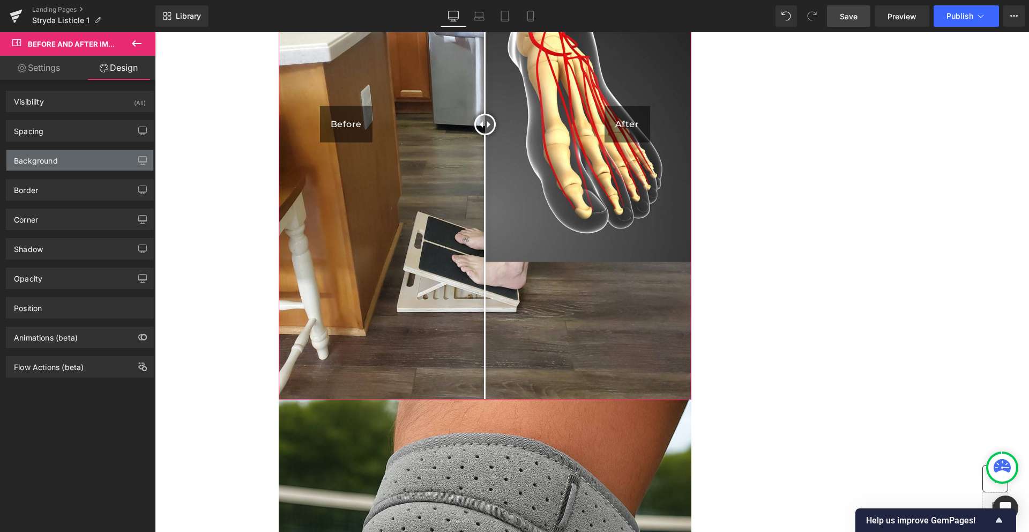
click at [67, 162] on div "Background" at bounding box center [79, 160] width 147 height 20
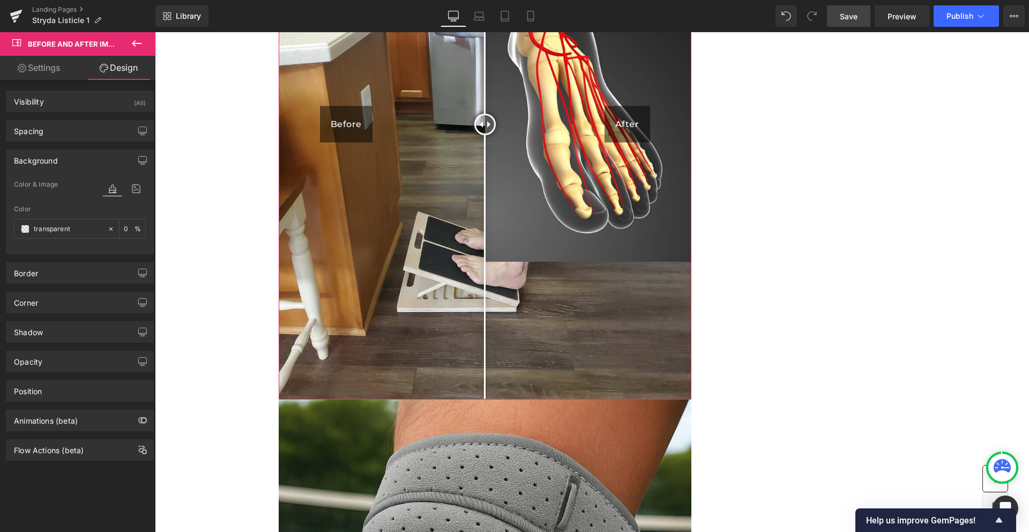
click at [67, 162] on div "Background" at bounding box center [79, 160] width 147 height 20
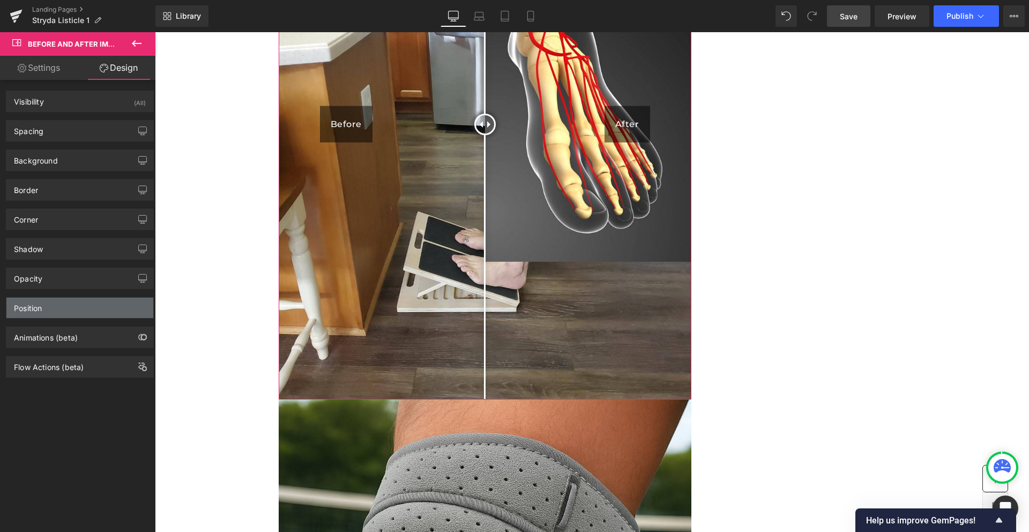
click at [52, 306] on div "Position" at bounding box center [79, 307] width 147 height 20
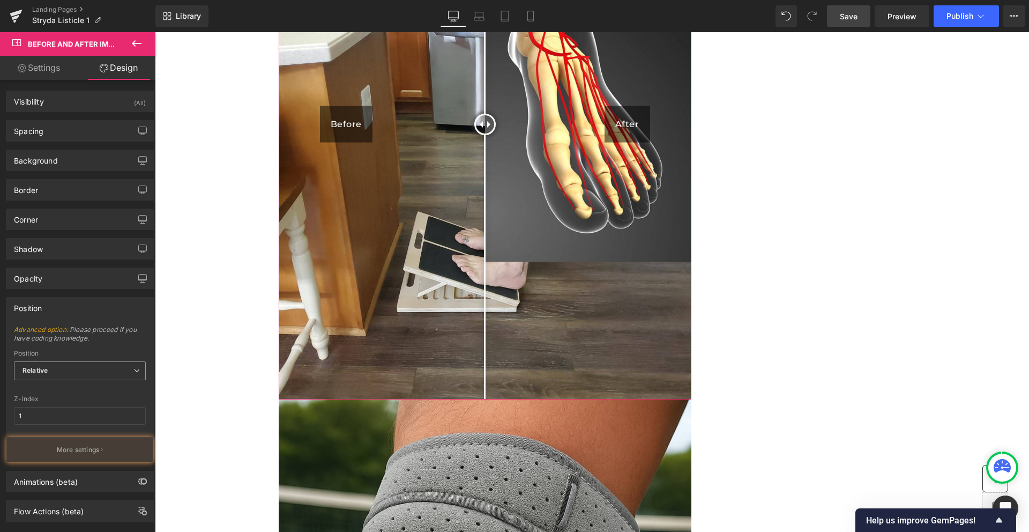
click at [68, 366] on span "Relative" at bounding box center [80, 370] width 132 height 19
click at [70, 369] on span "Relative" at bounding box center [80, 370] width 132 height 19
click at [40, 70] on link "Settings" at bounding box center [39, 68] width 78 height 24
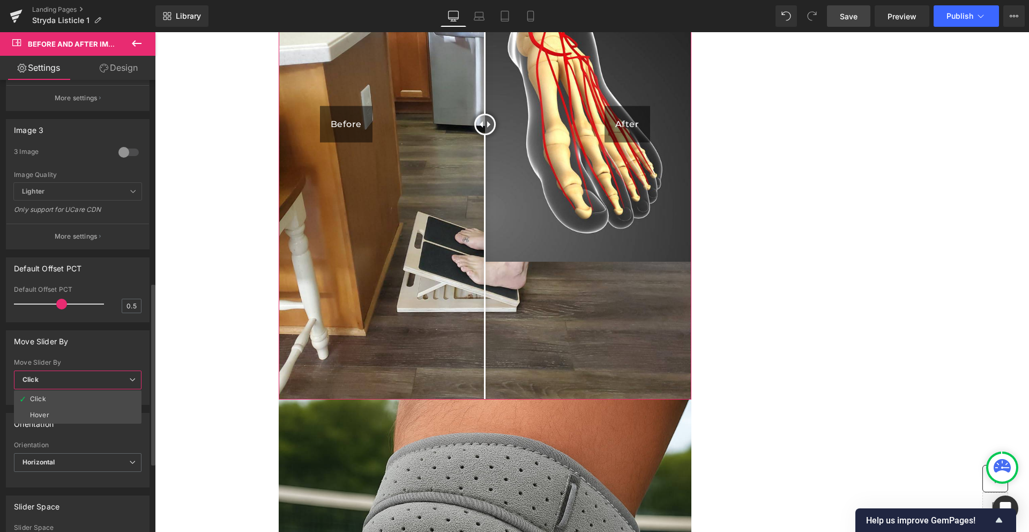
click at [63, 383] on span "Click" at bounding box center [78, 379] width 128 height 19
click at [66, 457] on span "Horizontal" at bounding box center [80, 462] width 132 height 19
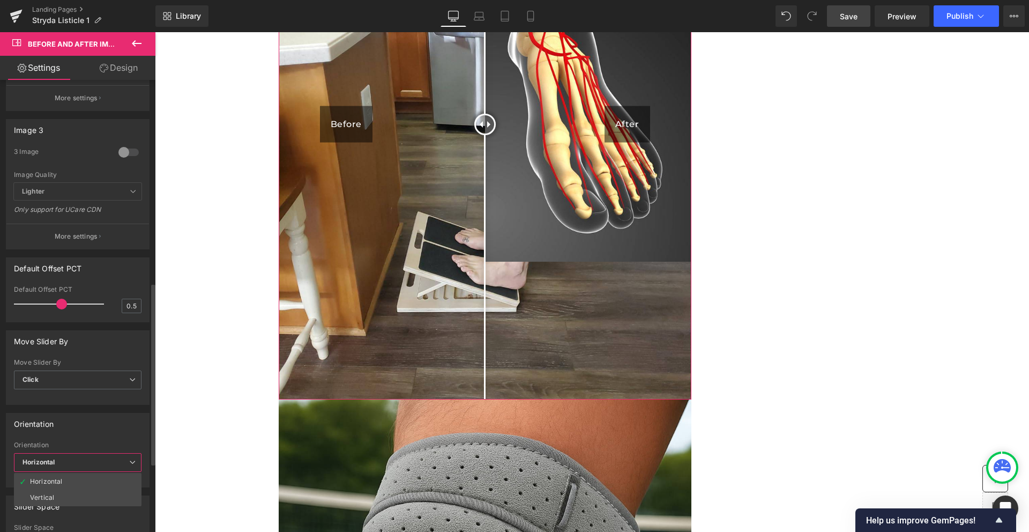
click at [61, 489] on li "Vertical" at bounding box center [78, 497] width 128 height 16
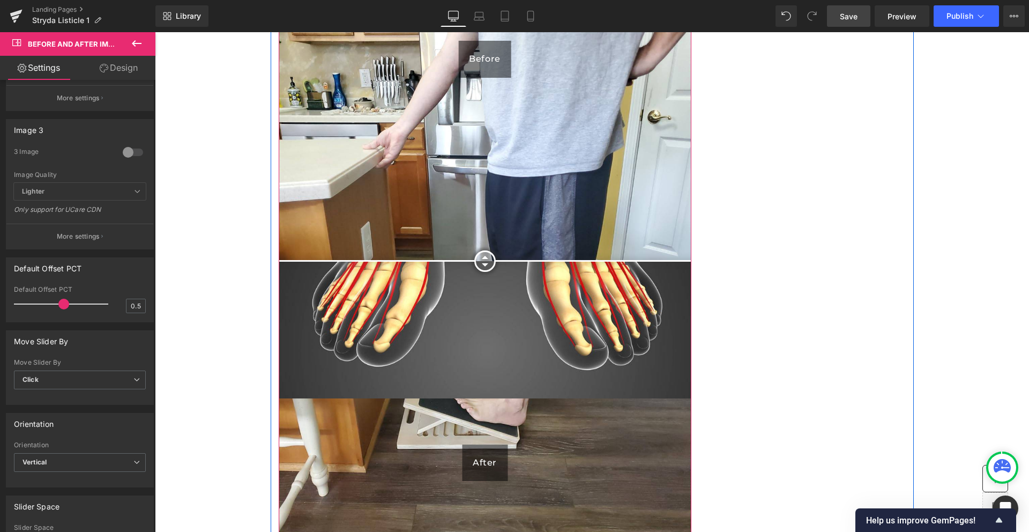
scroll to position [3309, 0]
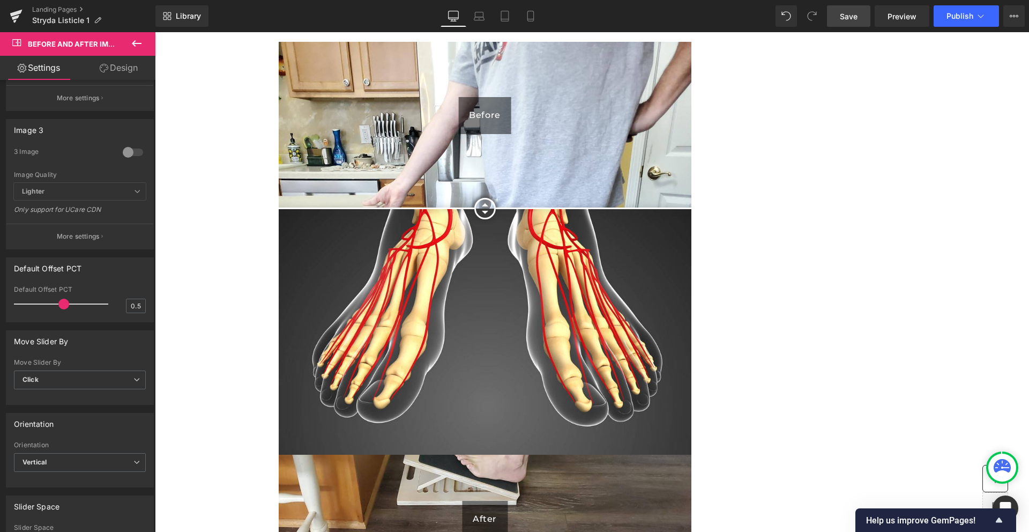
drag, startPoint x: 479, startPoint y: 220, endPoint x: 450, endPoint y: 156, distance: 70.5
click at [474, 198] on div at bounding box center [484, 208] width 21 height 21
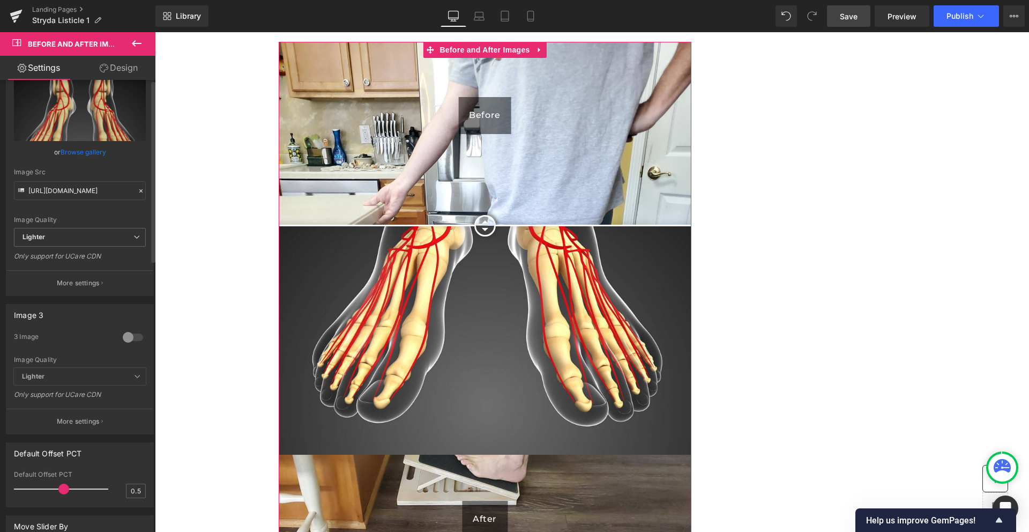
scroll to position [0, 0]
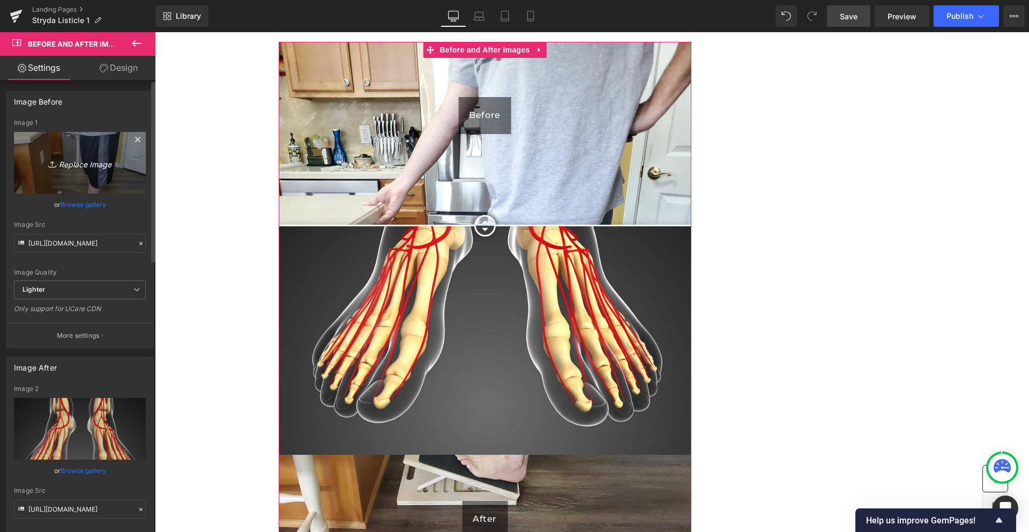
click at [79, 166] on icon "Replace Image" at bounding box center [80, 162] width 86 height 13
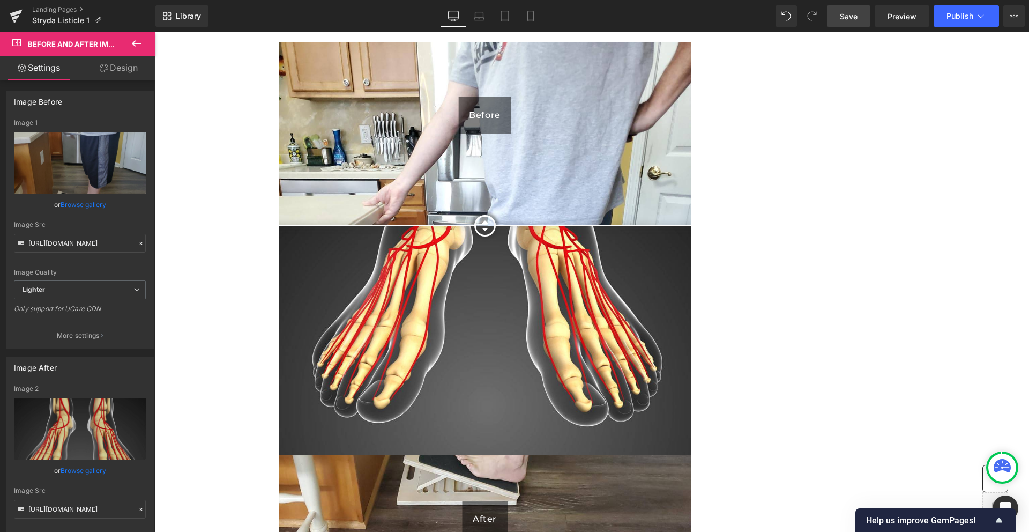
type input "C:\fakepath\Screen Shot [DATE] 9.40.46 PM.png"
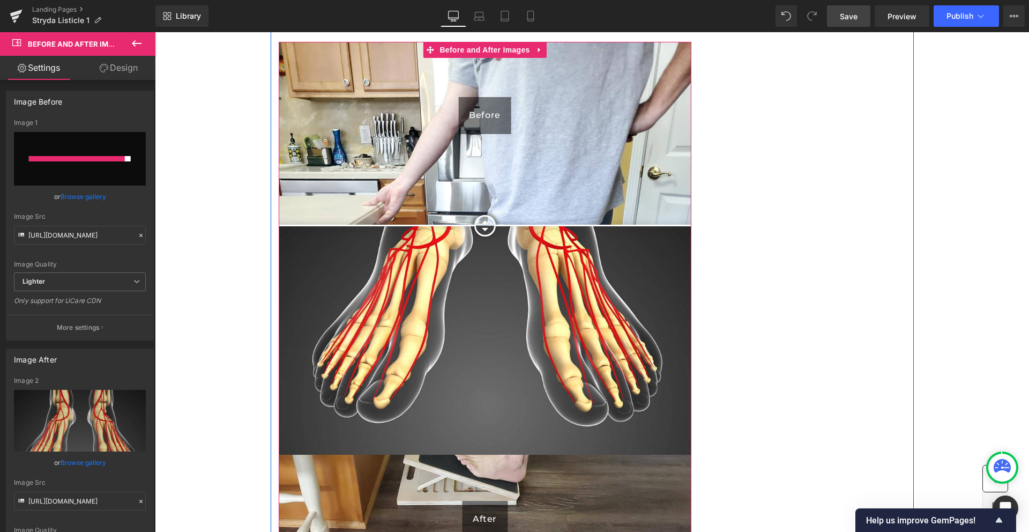
type input "[URL][DOMAIN_NAME]"
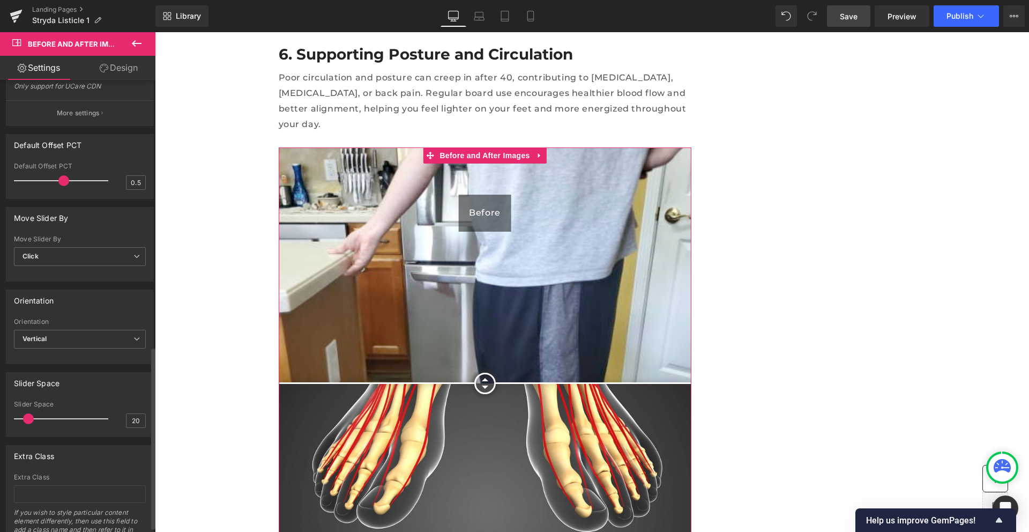
scroll to position [675, 0]
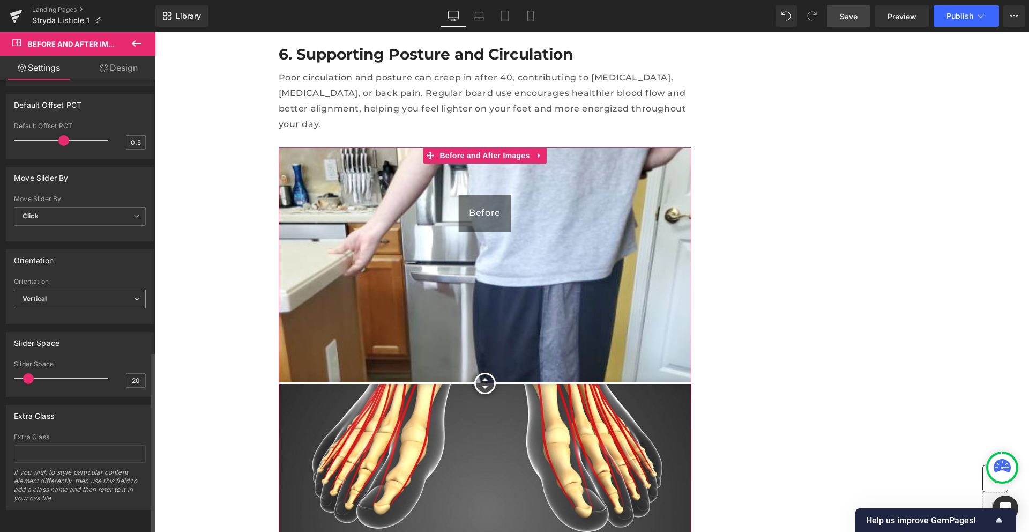
click at [76, 289] on span "Vertical" at bounding box center [80, 298] width 132 height 19
click at [58, 314] on div "Horizontal" at bounding box center [46, 318] width 32 height 8
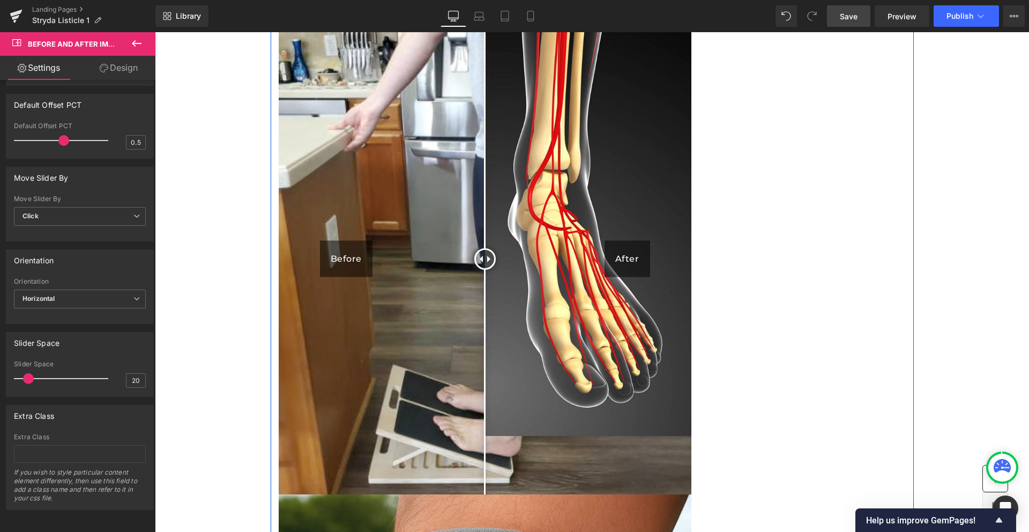
scroll to position [3327, 0]
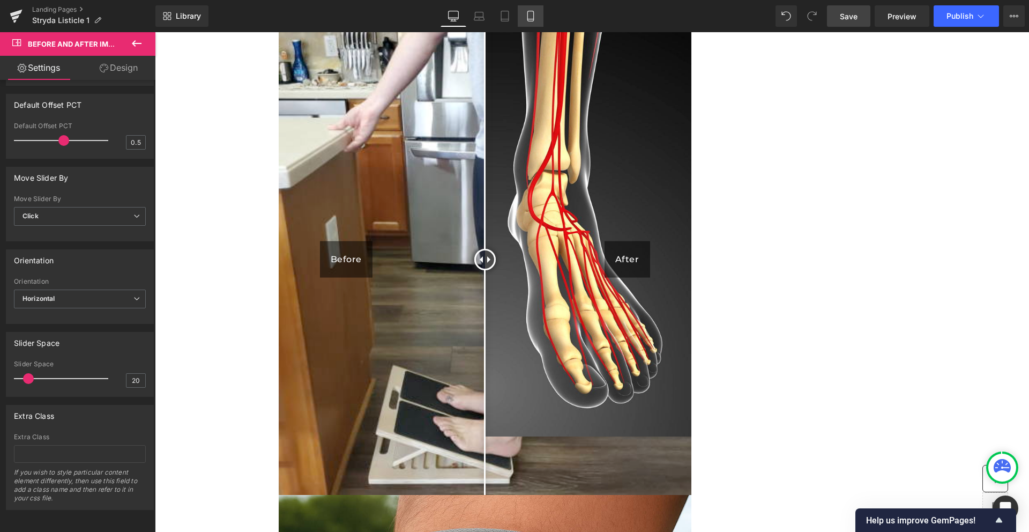
click at [533, 17] on icon at bounding box center [530, 16] width 11 height 11
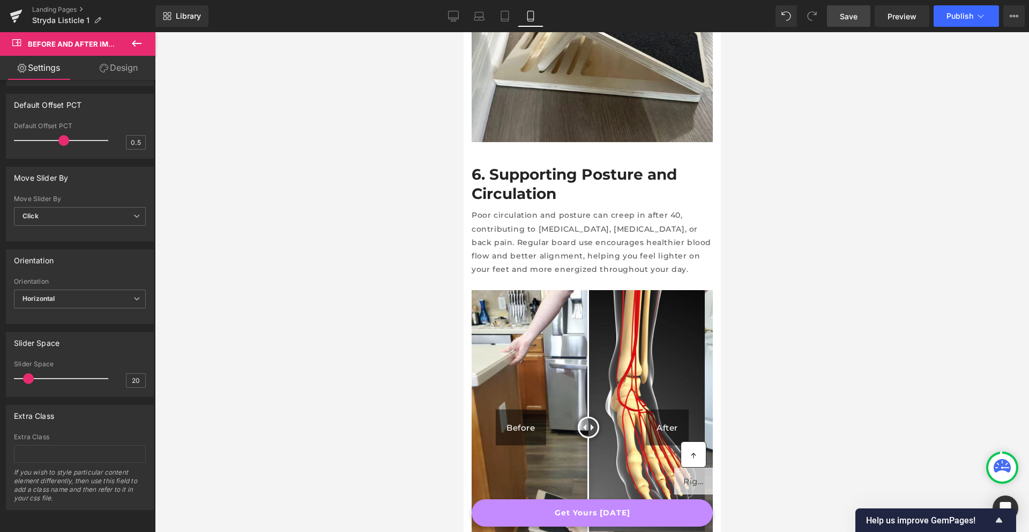
scroll to position [2354, 0]
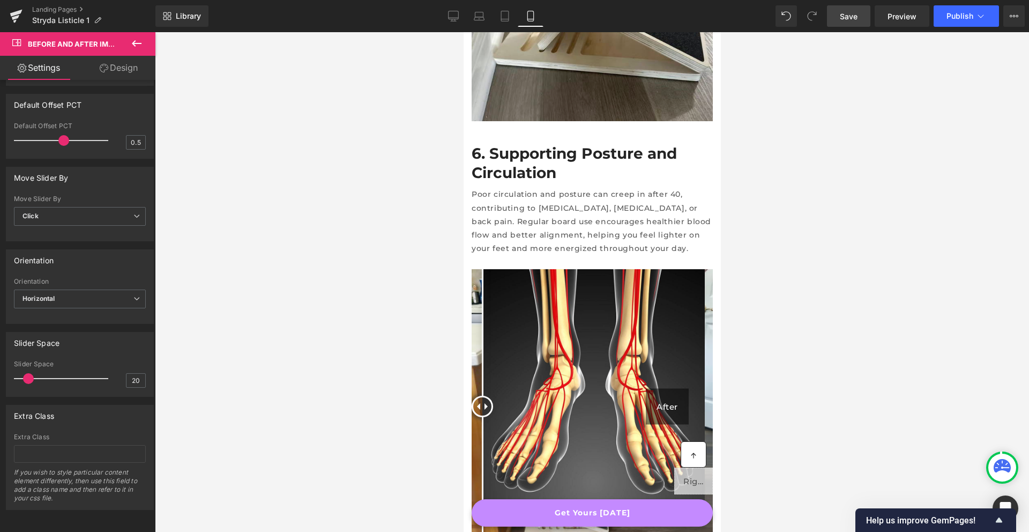
drag, startPoint x: 595, startPoint y: 273, endPoint x: 389, endPoint y: 321, distance: 211.8
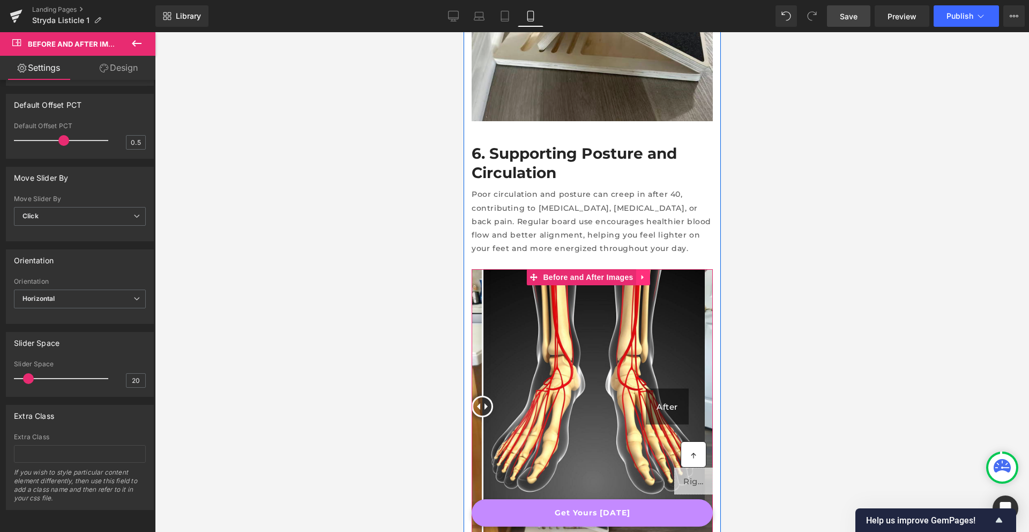
click at [645, 273] on icon at bounding box center [643, 277] width 8 height 8
click at [650, 273] on icon at bounding box center [650, 277] width 8 height 8
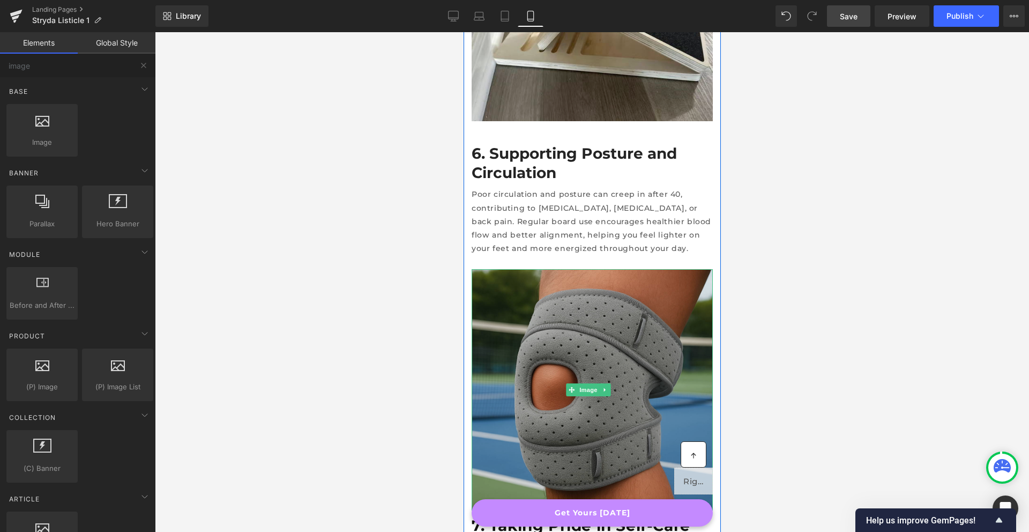
click at [601, 291] on img at bounding box center [591, 389] width 241 height 241
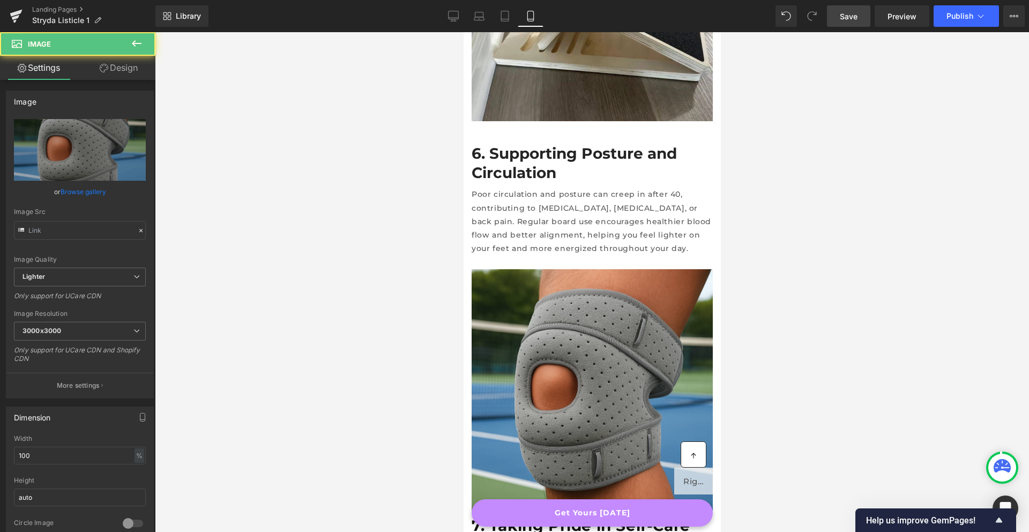
type input "[URL][DOMAIN_NAME][DATE]"
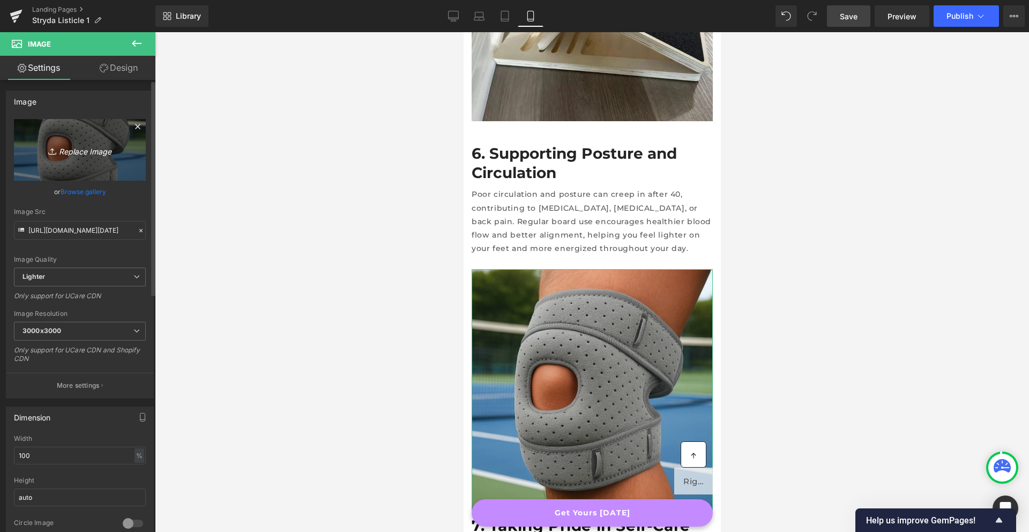
click at [46, 132] on link "Replace Image" at bounding box center [80, 150] width 132 height 62
type input "C:\fakepath\6012e3eea9496df5305eb273_leg-circuit.jpg"
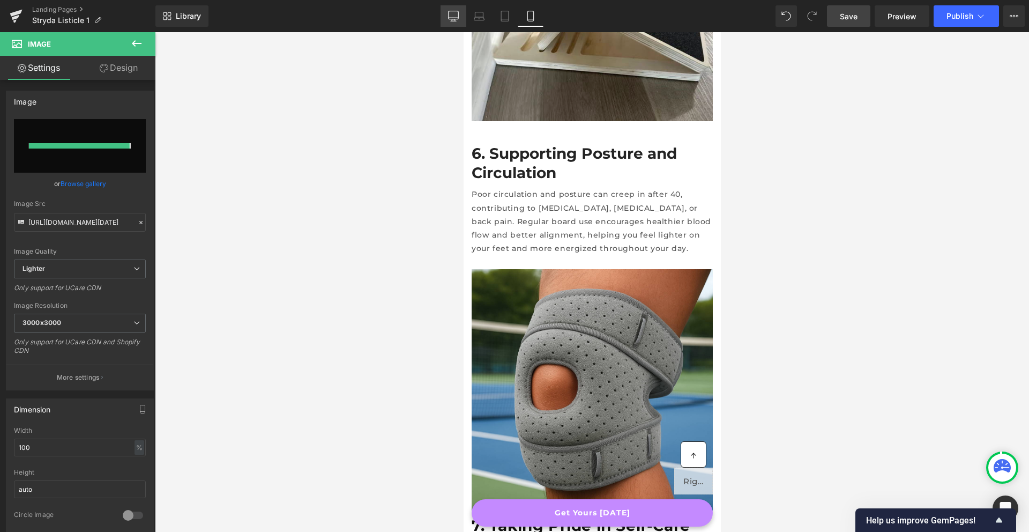
type input "[URL][DOMAIN_NAME]"
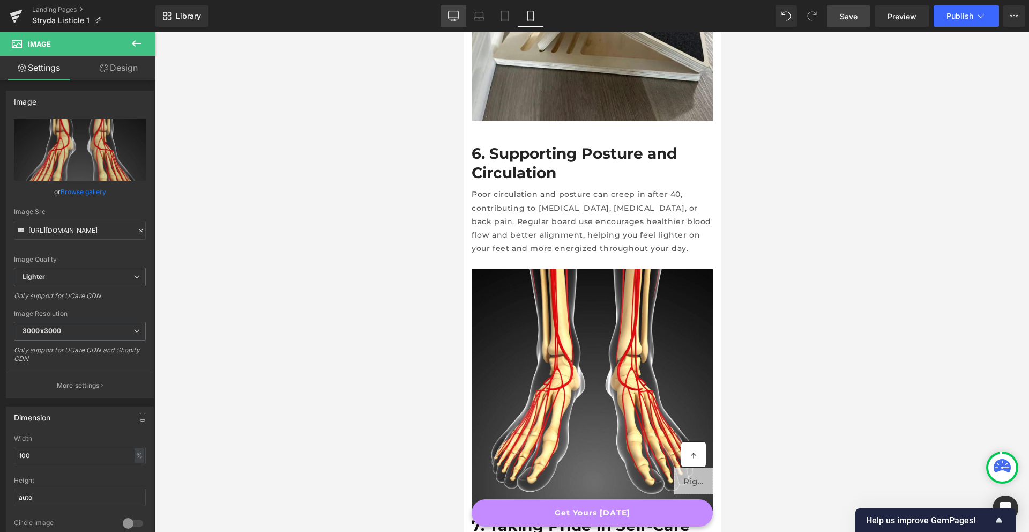
click at [451, 17] on icon at bounding box center [453, 16] width 11 height 11
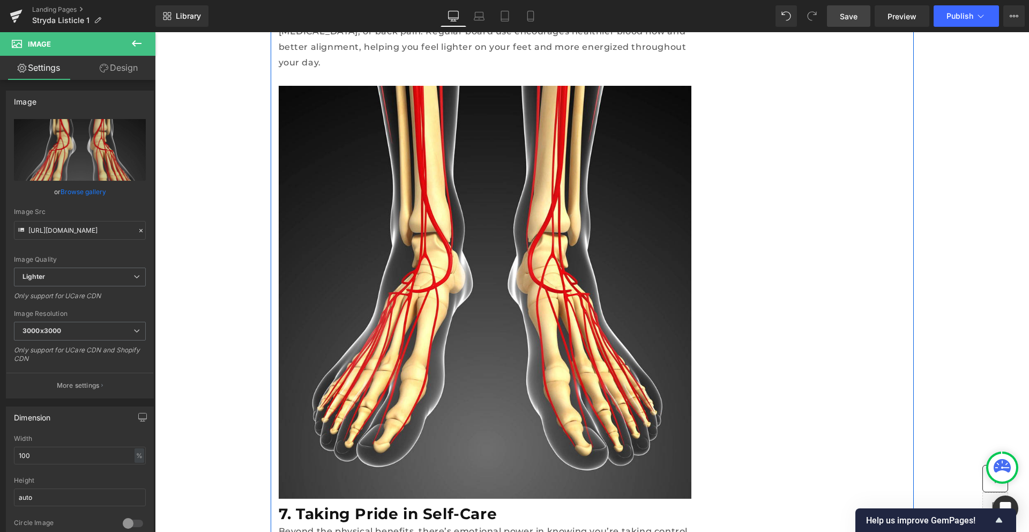
scroll to position [3076, 0]
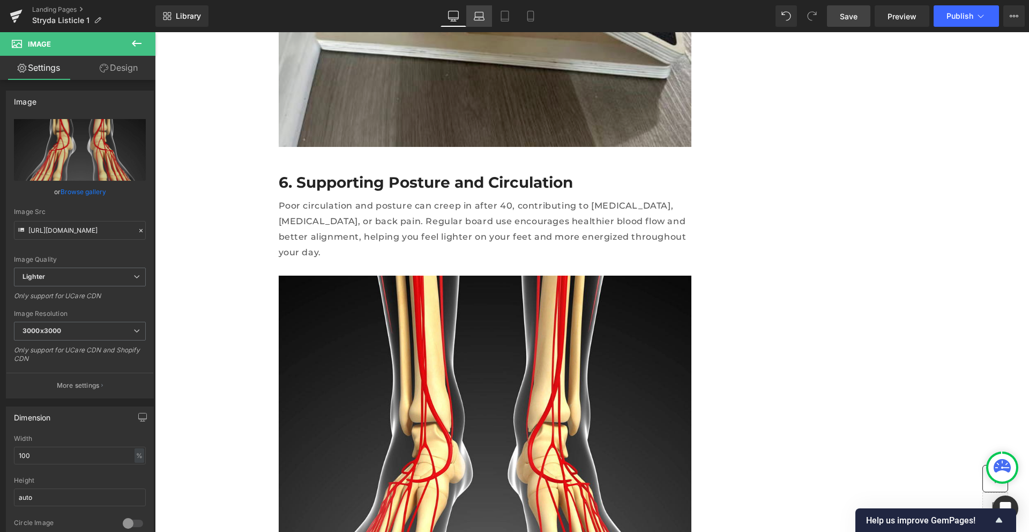
click at [478, 25] on link "Laptop" at bounding box center [479, 15] width 26 height 21
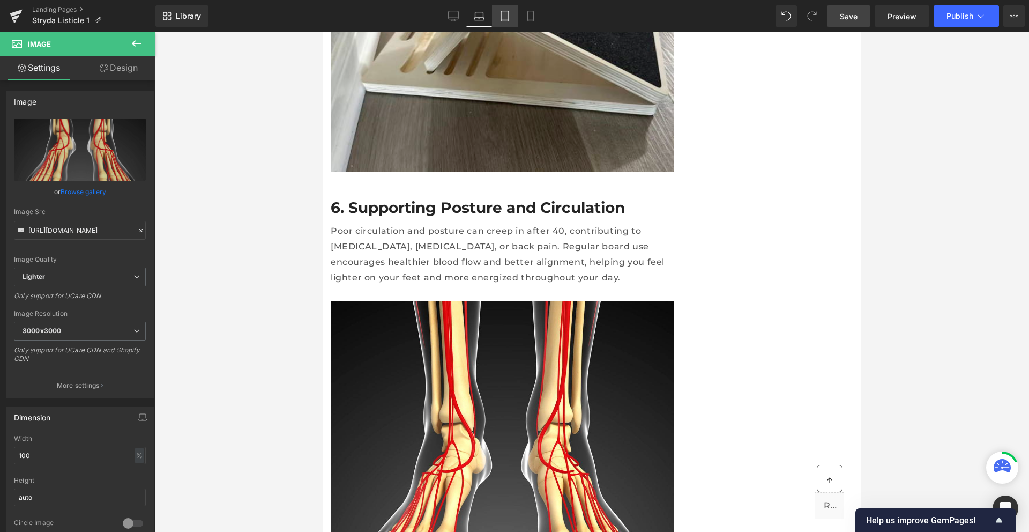
click at [503, 19] on icon at bounding box center [505, 16] width 11 height 11
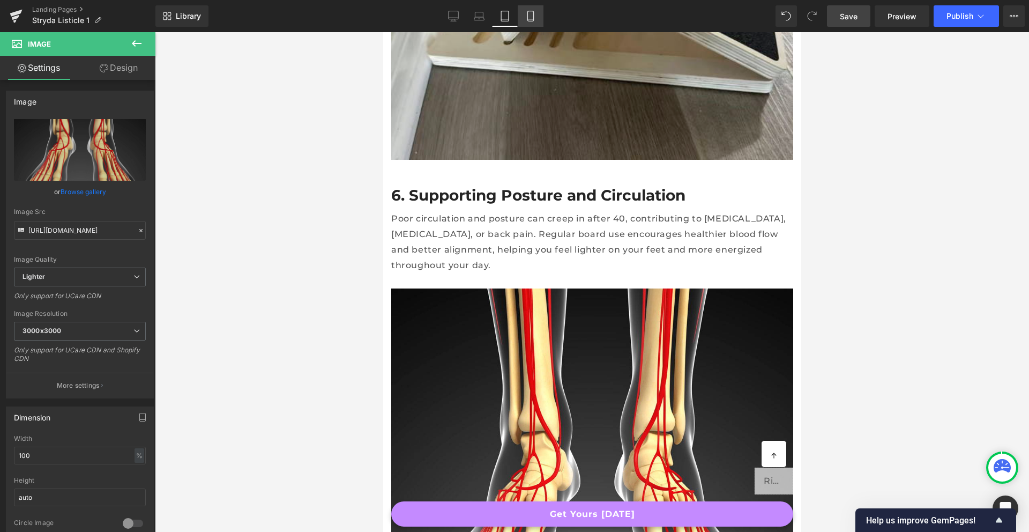
click at [528, 19] on icon at bounding box center [530, 19] width 6 height 0
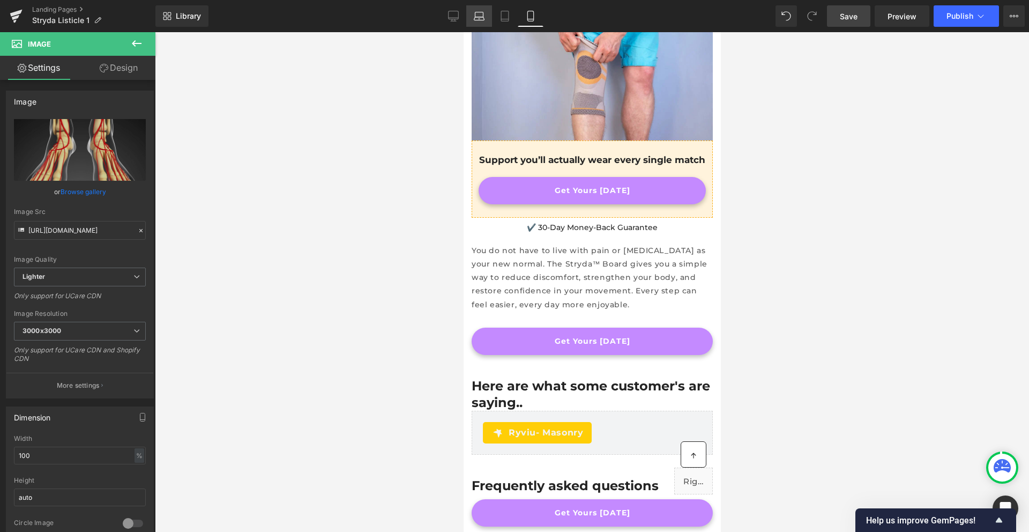
scroll to position [2302, 0]
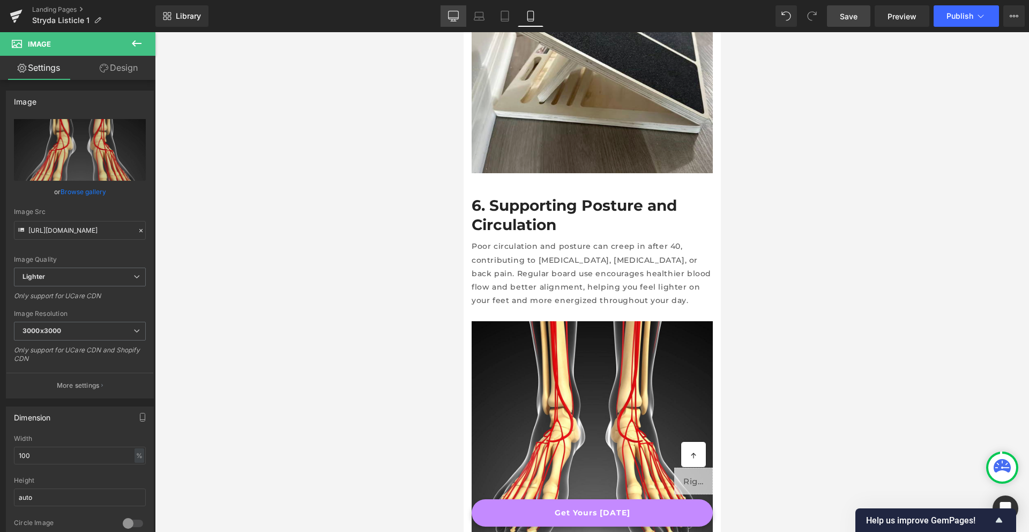
click at [457, 20] on icon at bounding box center [453, 16] width 11 height 11
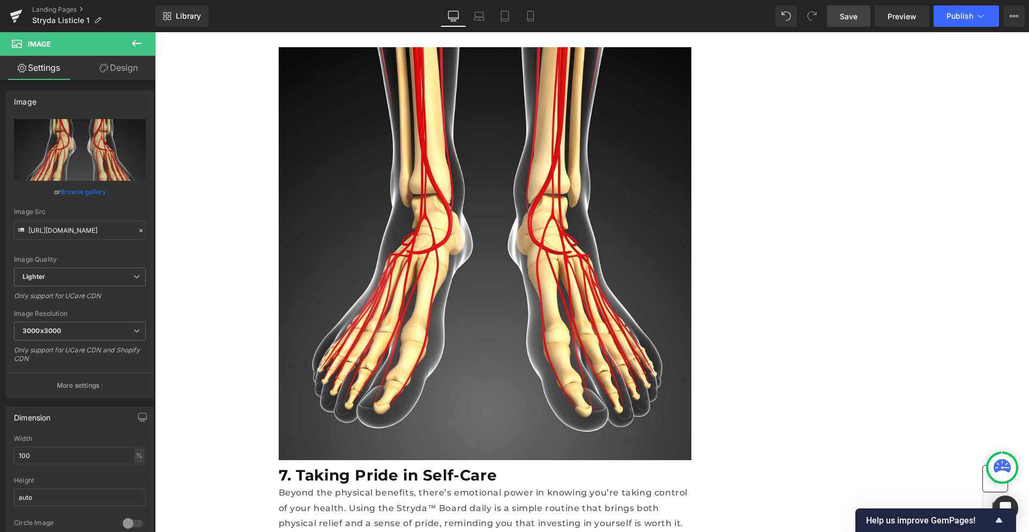
scroll to position [3674, 0]
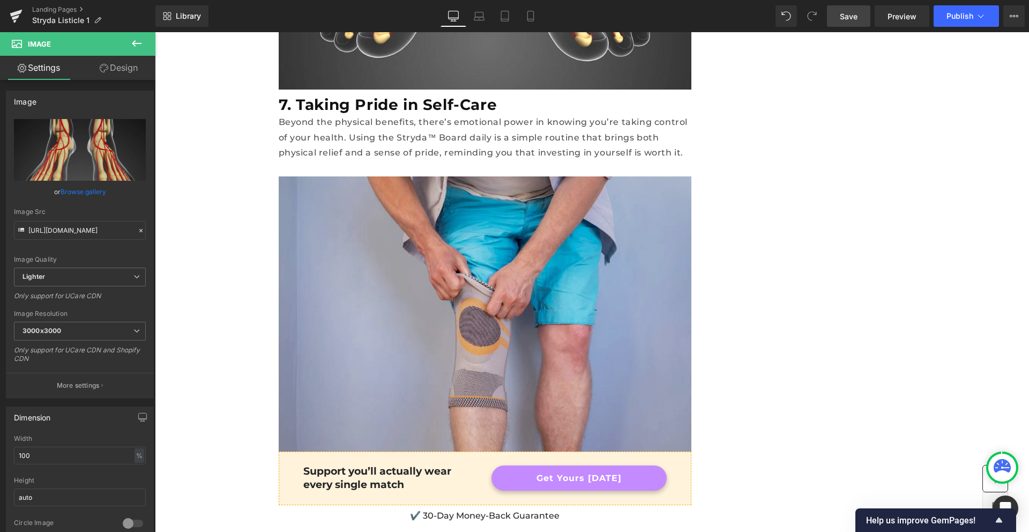
click at [485, 211] on img at bounding box center [485, 313] width 413 height 275
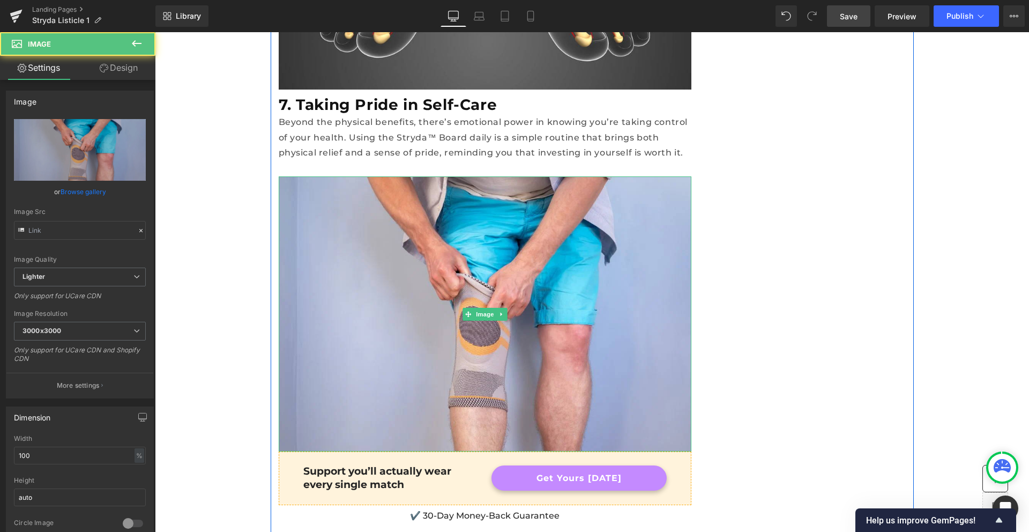
type input "[URL][DOMAIN_NAME]"
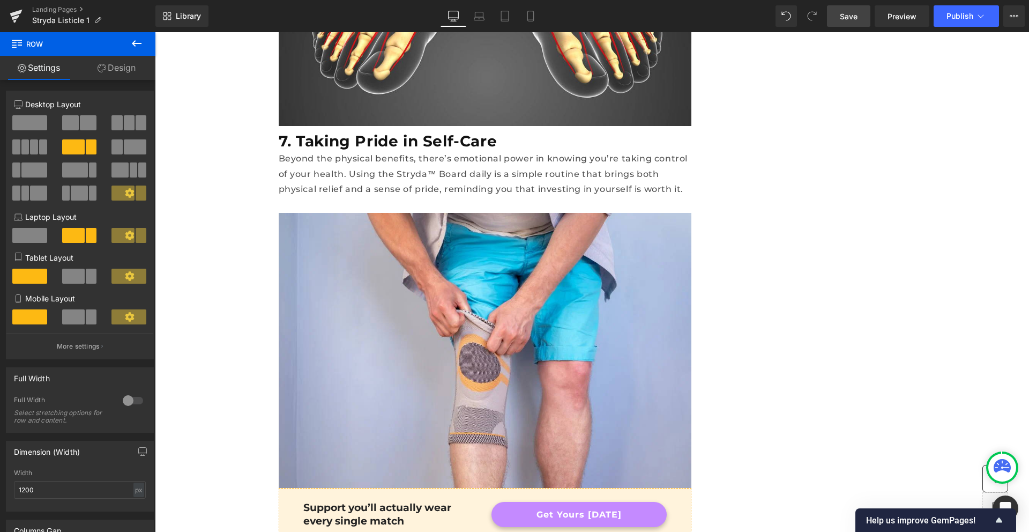
scroll to position [3632, 0]
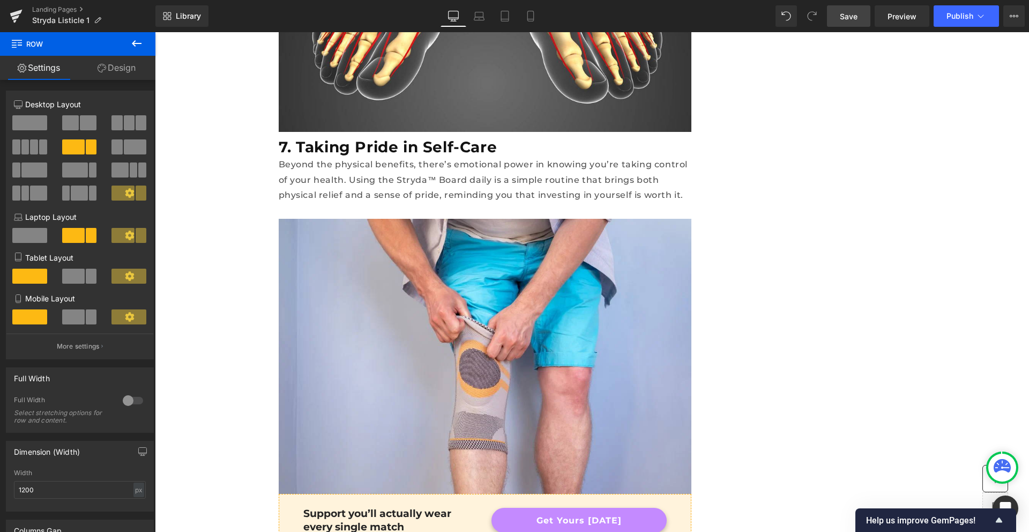
click at [857, 23] on link "Save" at bounding box center [848, 15] width 43 height 21
